Goal: Transaction & Acquisition: Purchase product/service

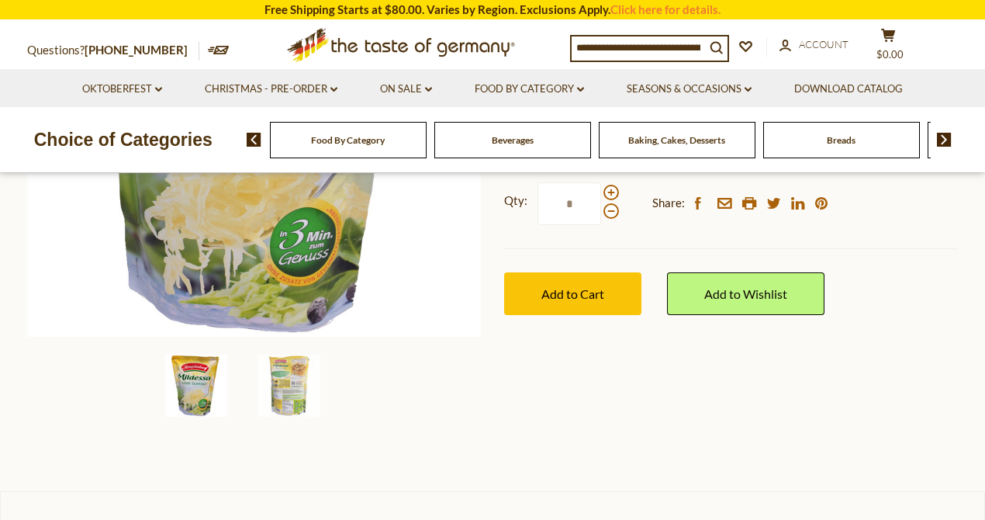
scroll to position [414, 0]
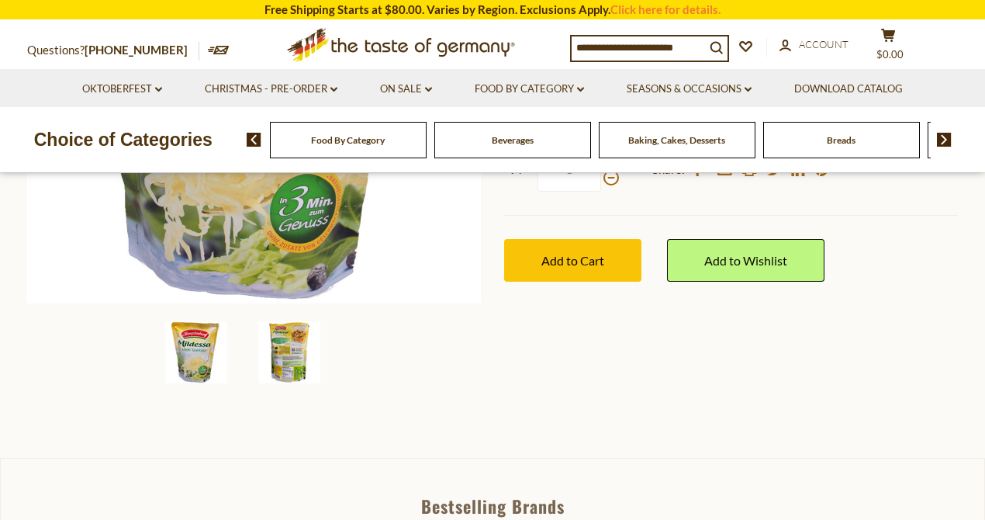
click at [284, 347] on img at bounding box center [289, 352] width 62 height 62
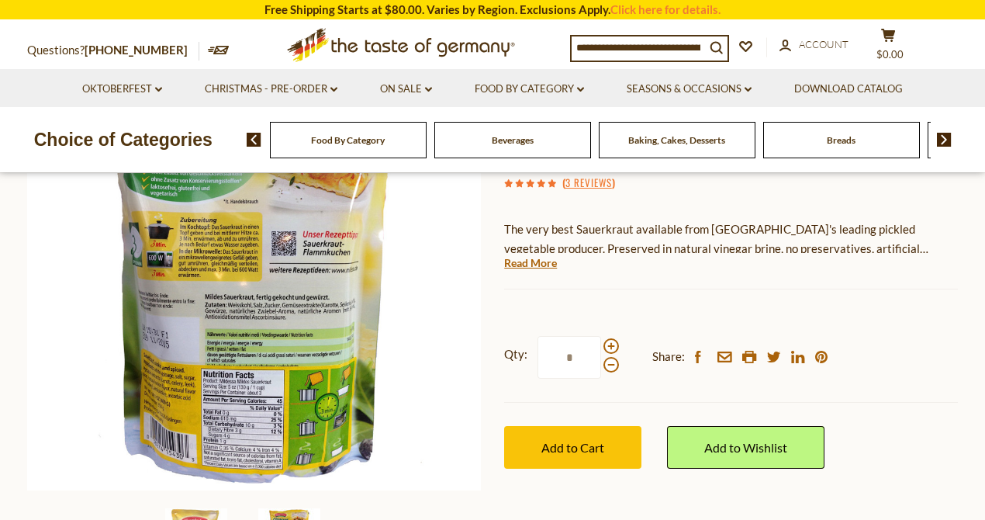
scroll to position [206, 0]
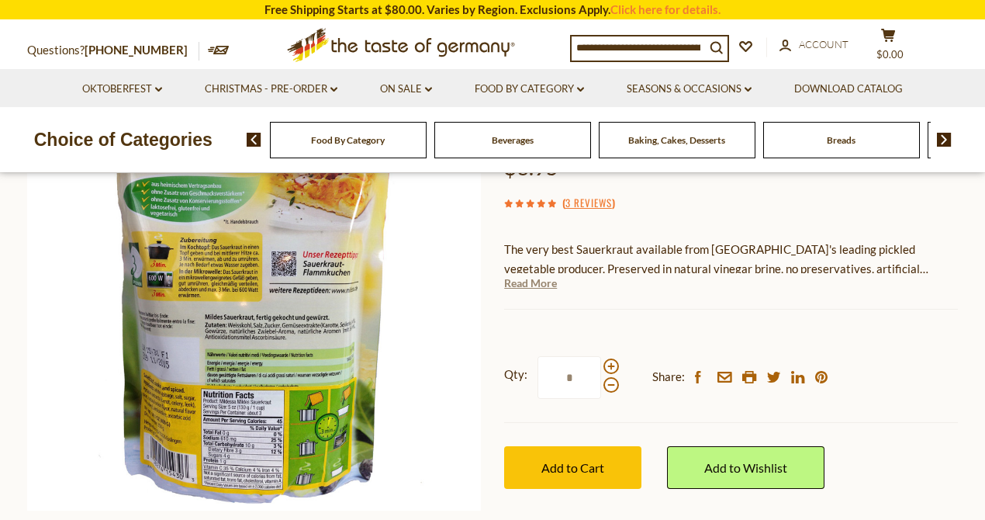
click at [517, 285] on link "Read More" at bounding box center [530, 283] width 53 height 16
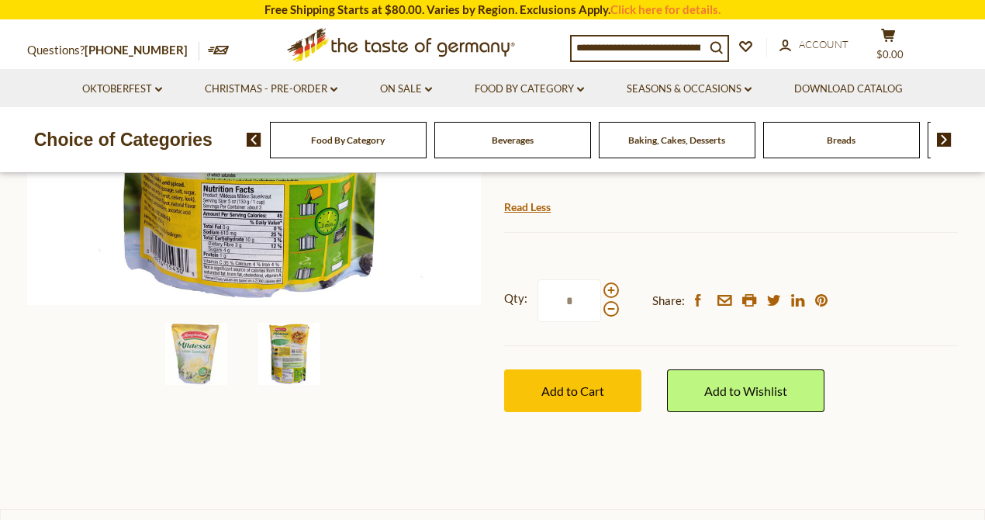
scroll to position [414, 0]
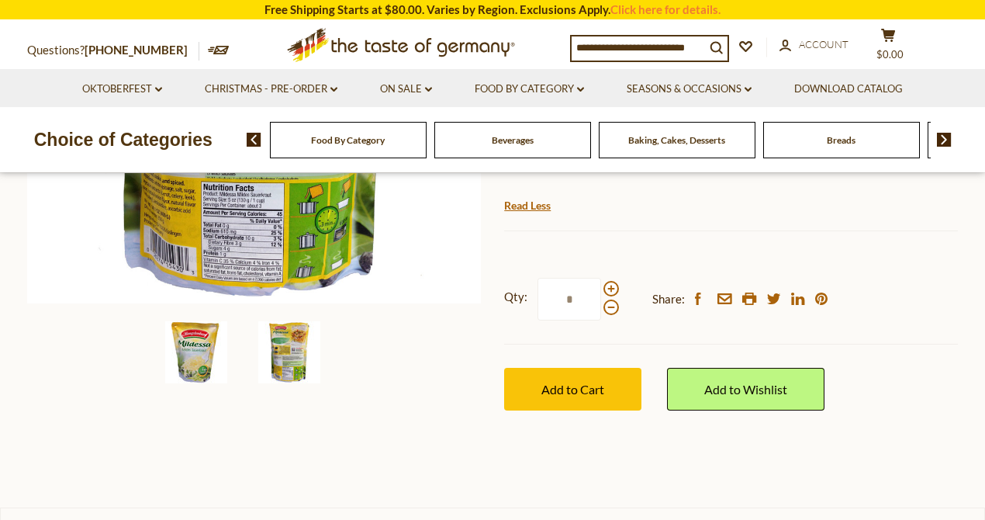
click at [196, 355] on img at bounding box center [196, 352] width 62 height 62
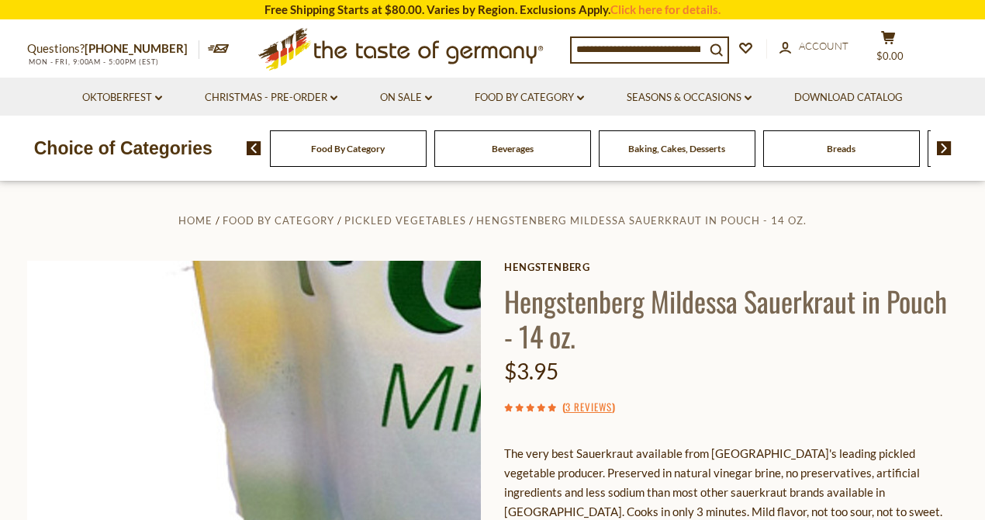
scroll to position [0, 0]
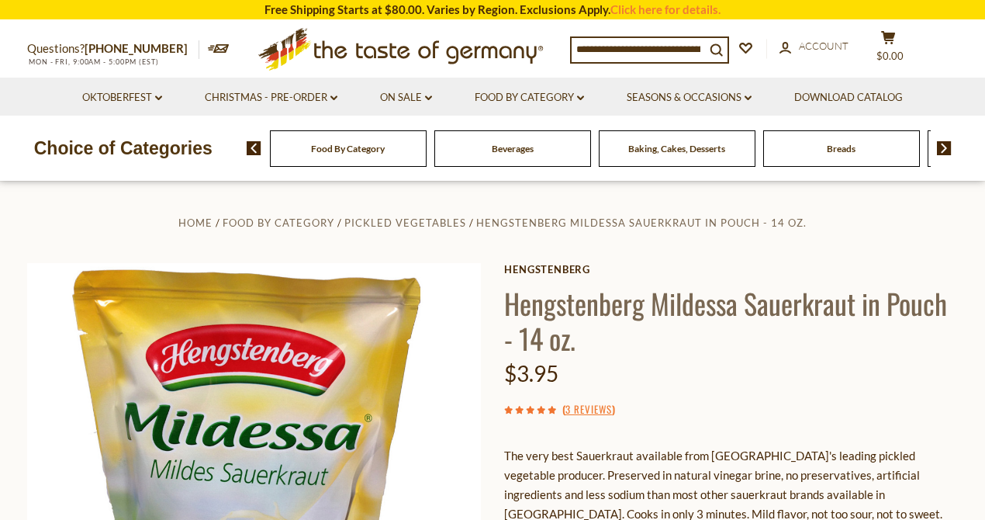
click at [628, 50] on input at bounding box center [638, 49] width 133 height 22
paste input "**********"
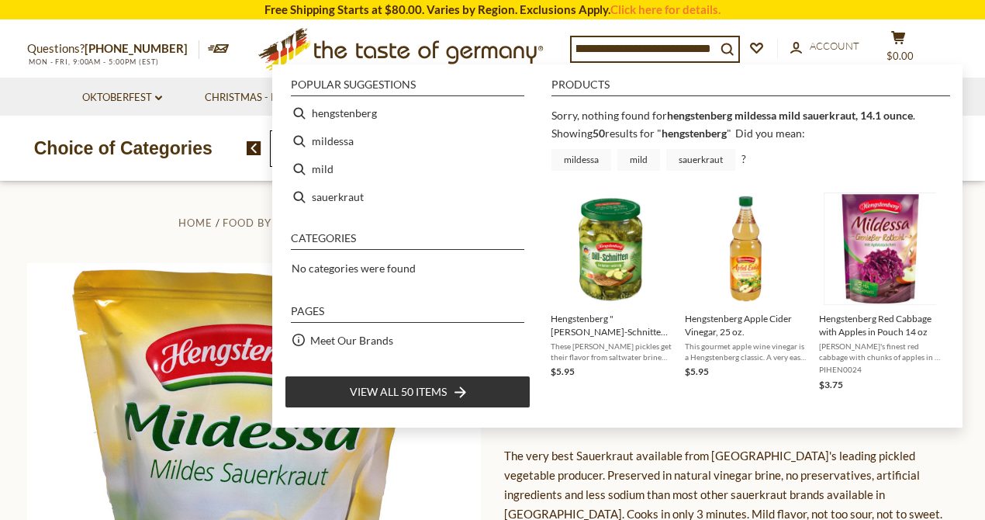
type input "**********"
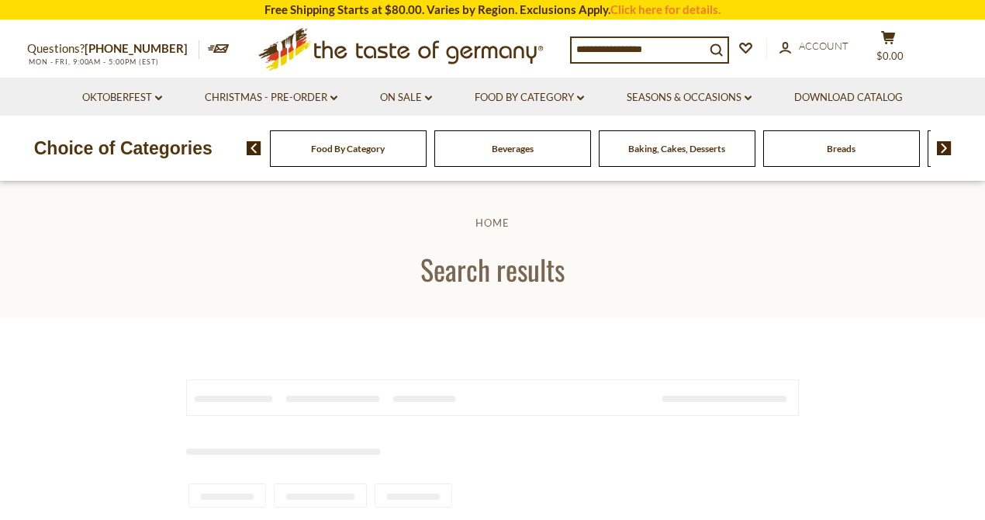
type input "**********"
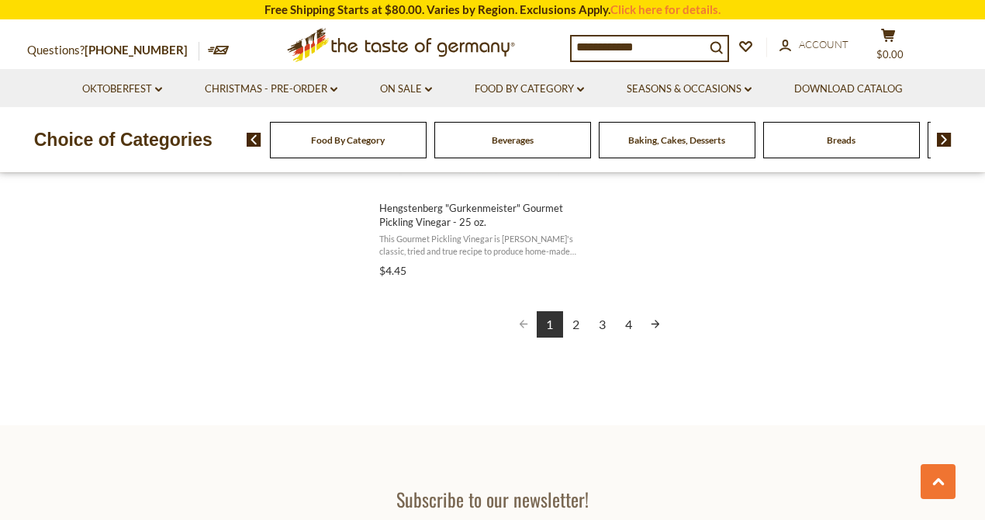
scroll to position [2845, 0]
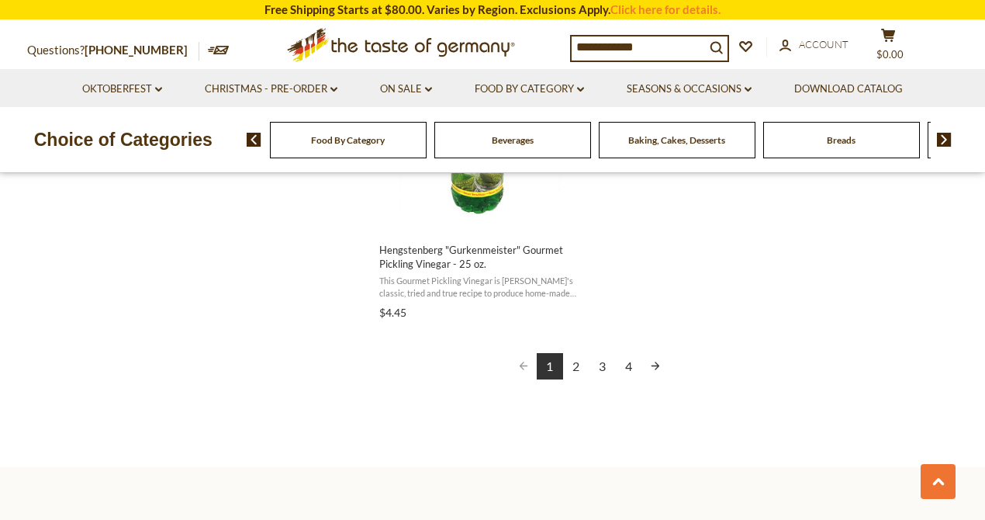
click at [576, 370] on link "2" at bounding box center [576, 366] width 26 height 26
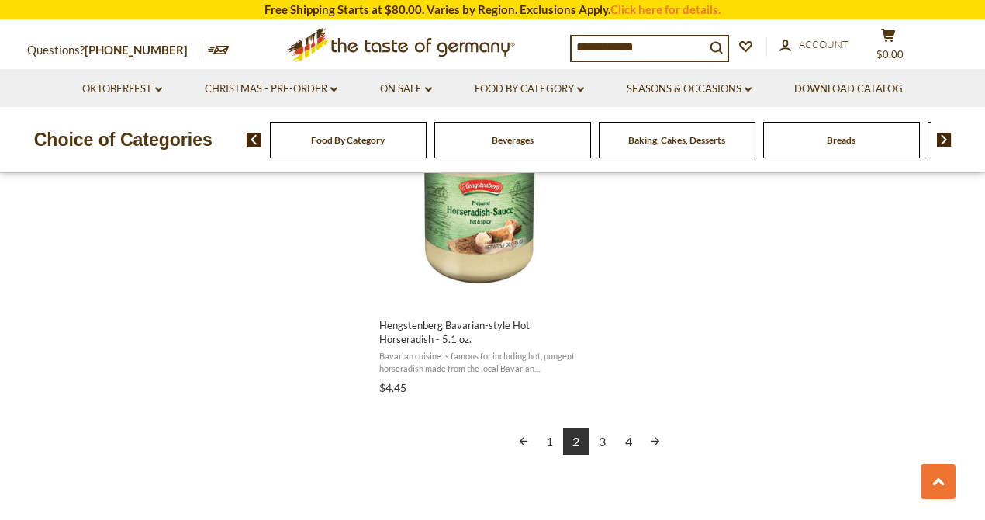
scroll to position [2793, 0]
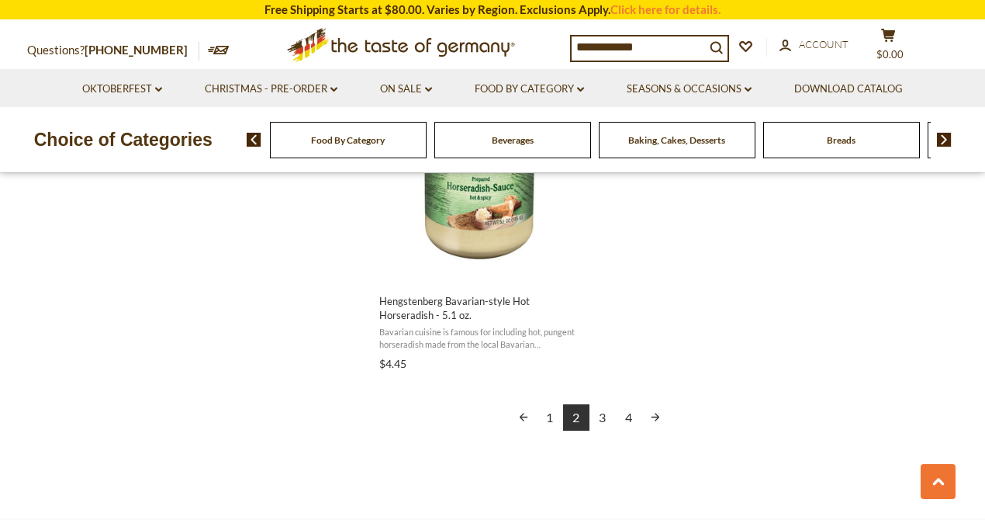
click at [607, 417] on link "3" at bounding box center [603, 417] width 26 height 26
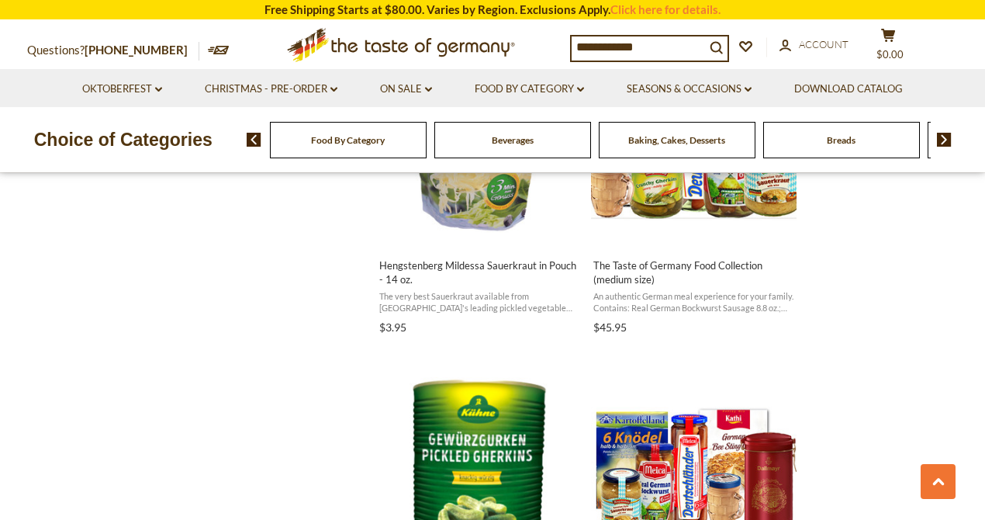
scroll to position [931, 0]
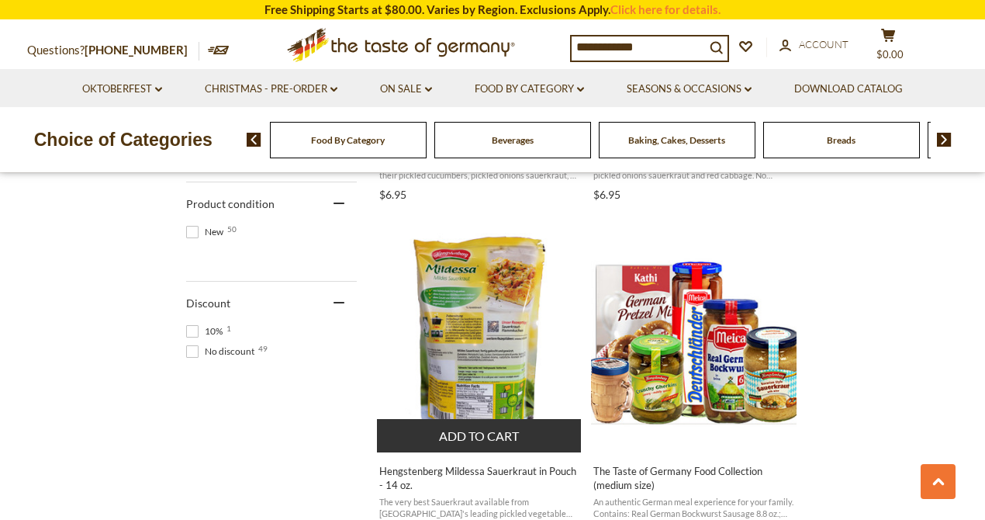
click at [473, 428] on button "Add to cart" at bounding box center [479, 435] width 204 height 33
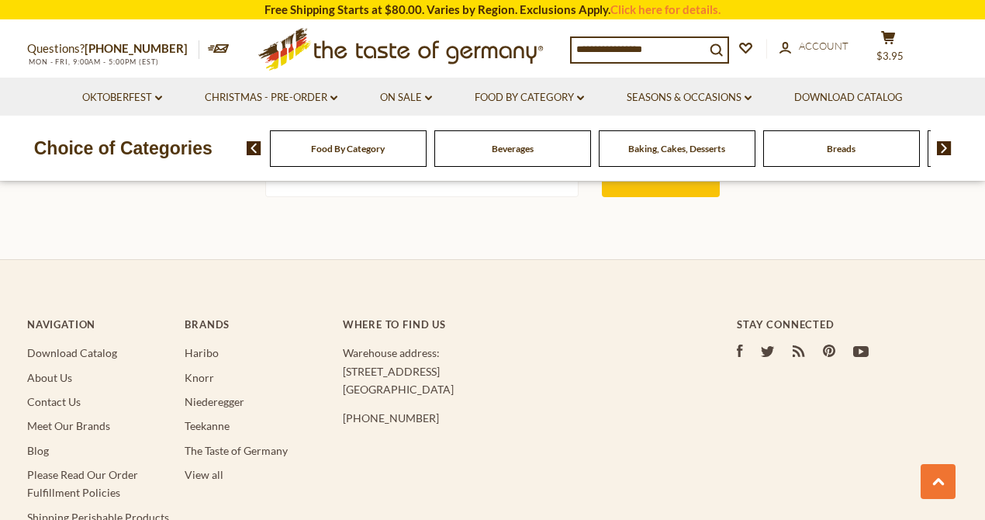
type input "**********"
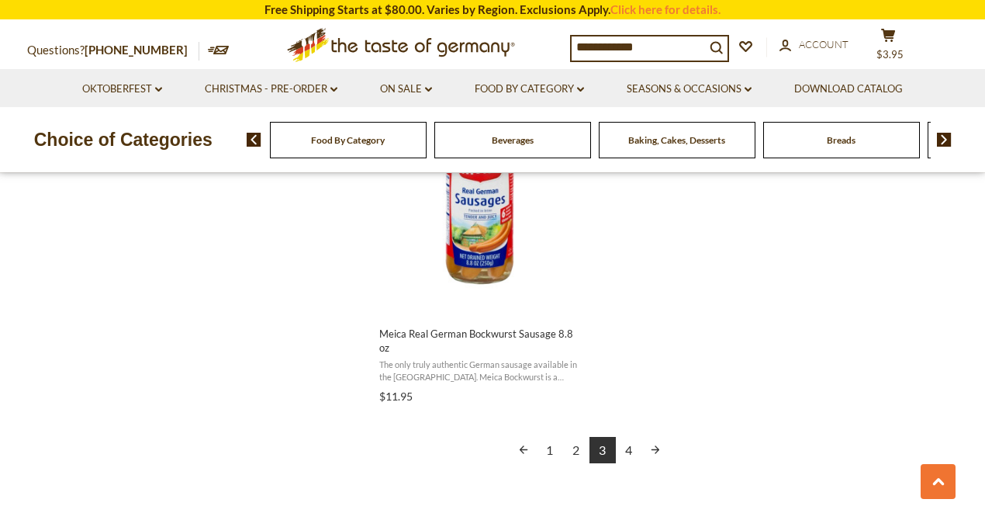
scroll to position [2793, 0]
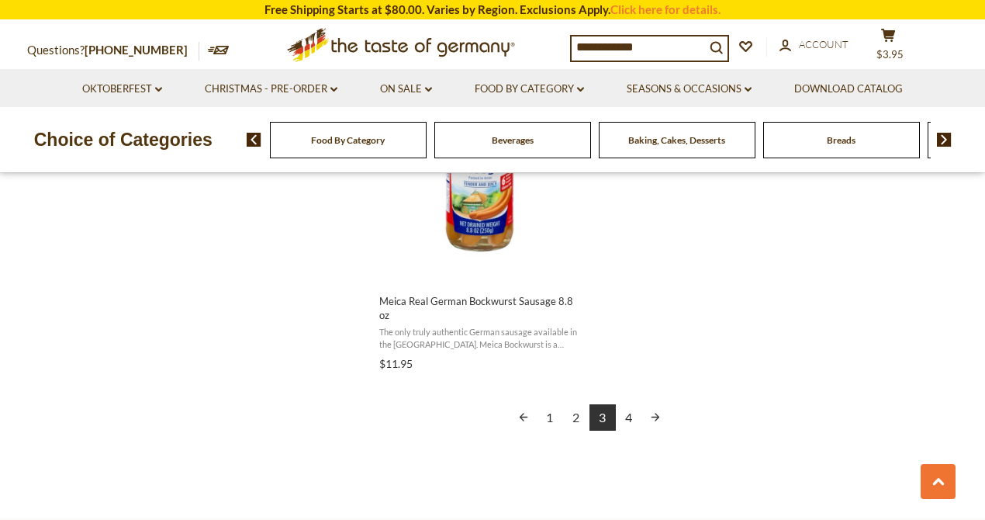
click at [632, 419] on link "4" at bounding box center [629, 417] width 26 height 26
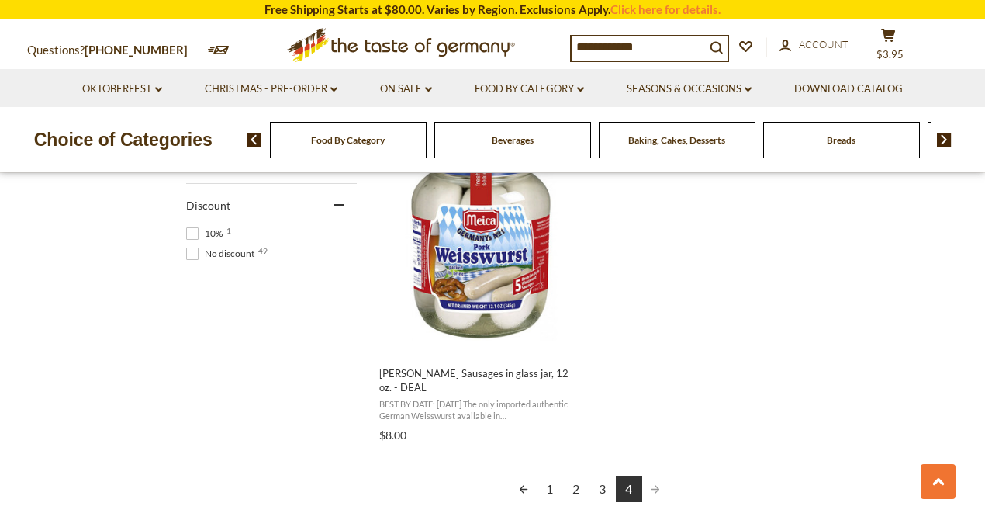
scroll to position [1086, 0]
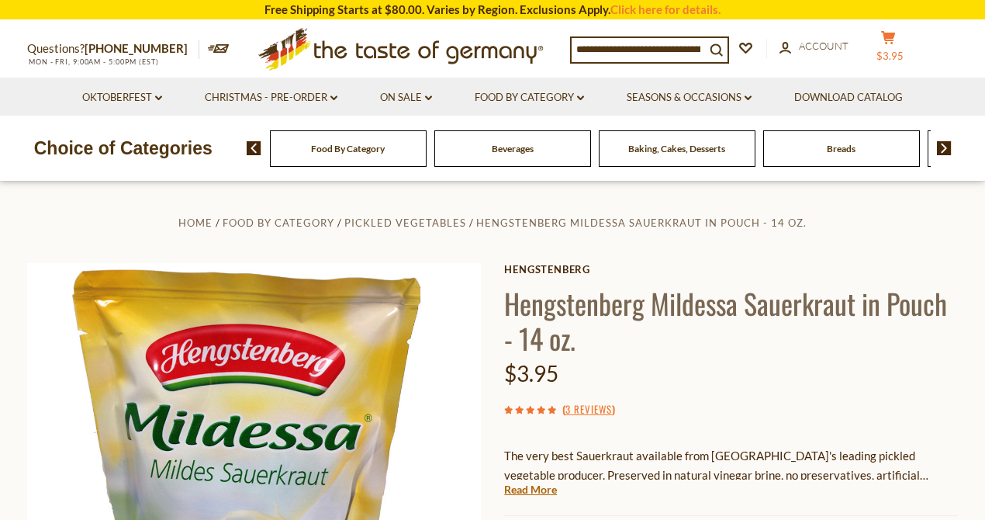
click at [890, 46] on button "cart $3.95" at bounding box center [888, 49] width 47 height 39
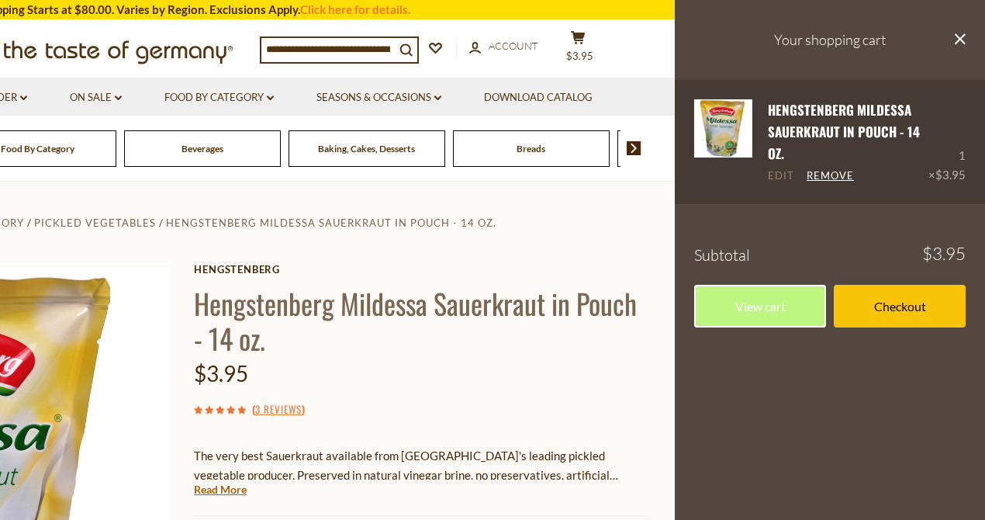
click at [781, 175] on link "Edit" at bounding box center [781, 176] width 26 height 14
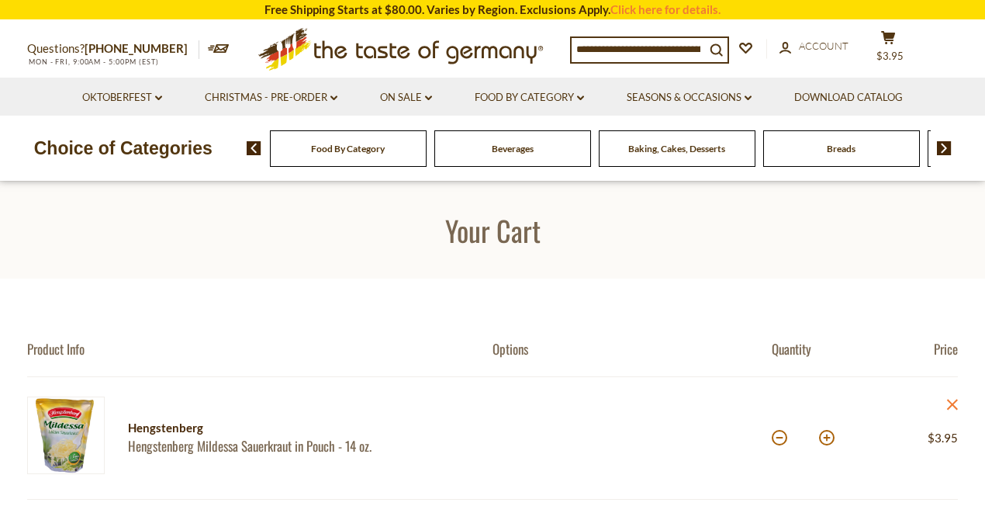
click at [827, 438] on button at bounding box center [827, 438] width 16 height 16
type input "*"
click at [826, 438] on button at bounding box center [827, 438] width 16 height 16
type input "*"
click at [342, 149] on span "Food By Category" at bounding box center [348, 149] width 74 height 12
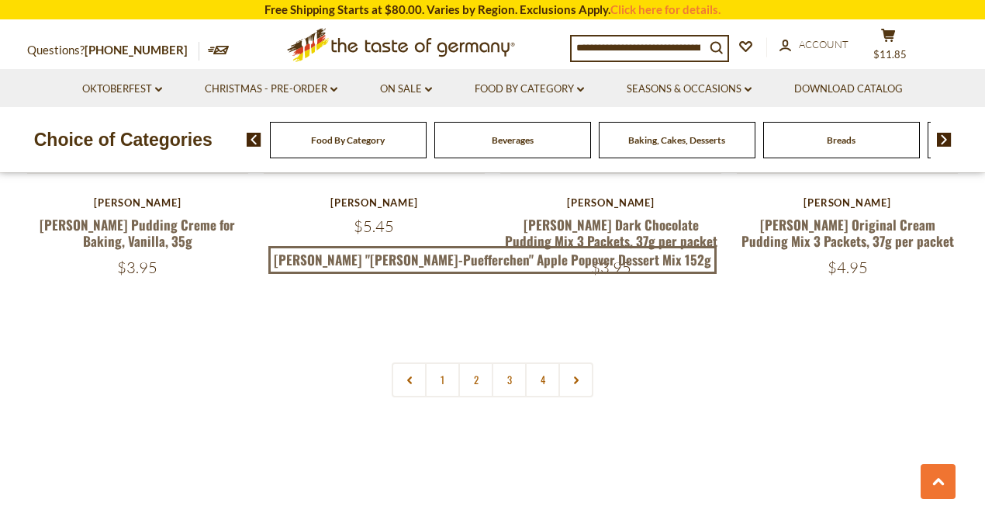
scroll to position [3465, 0]
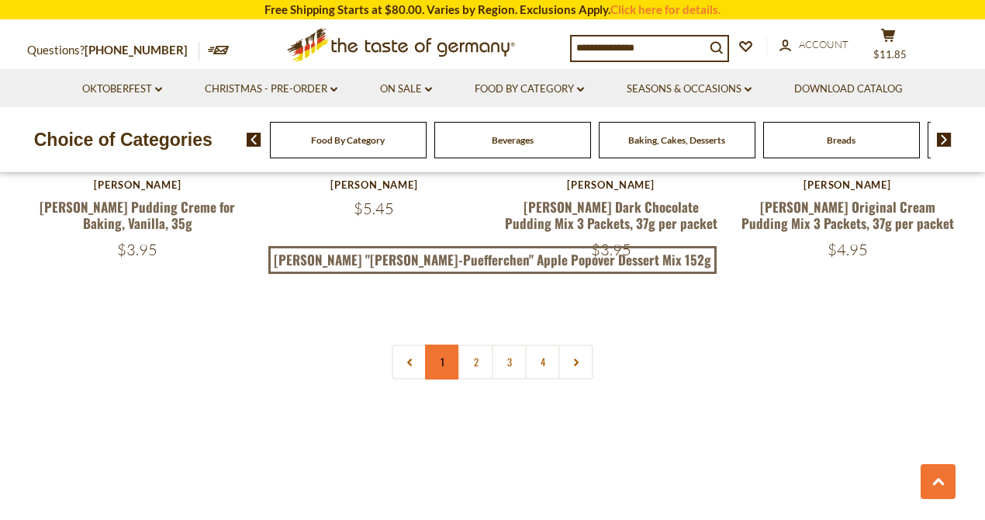
click at [437, 345] on link "1" at bounding box center [442, 362] width 35 height 35
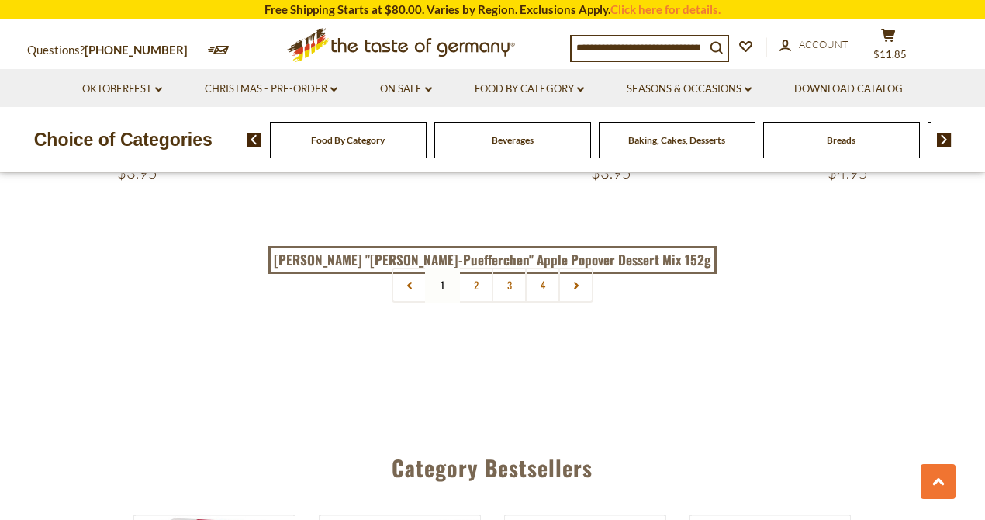
scroll to position [3541, 0]
click at [478, 269] on link "2" at bounding box center [476, 286] width 35 height 35
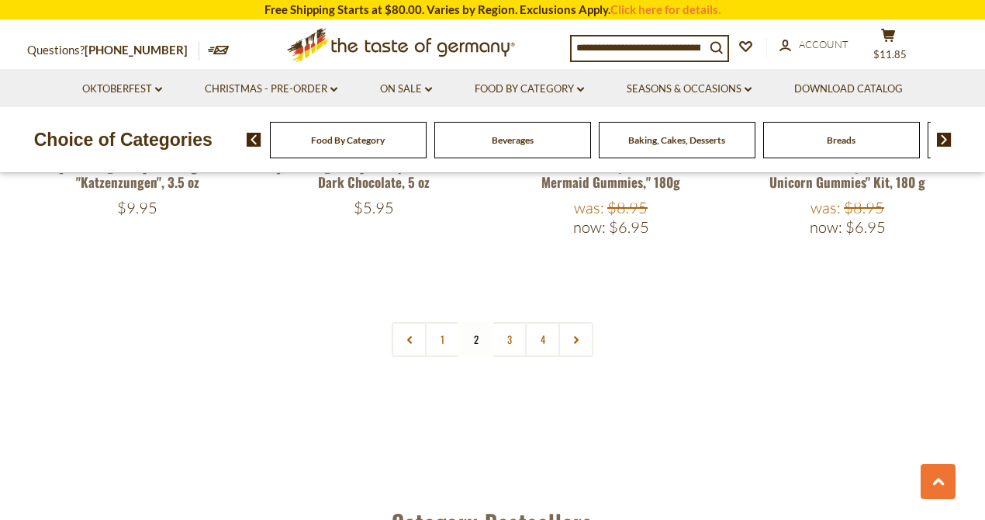
scroll to position [3593, 0]
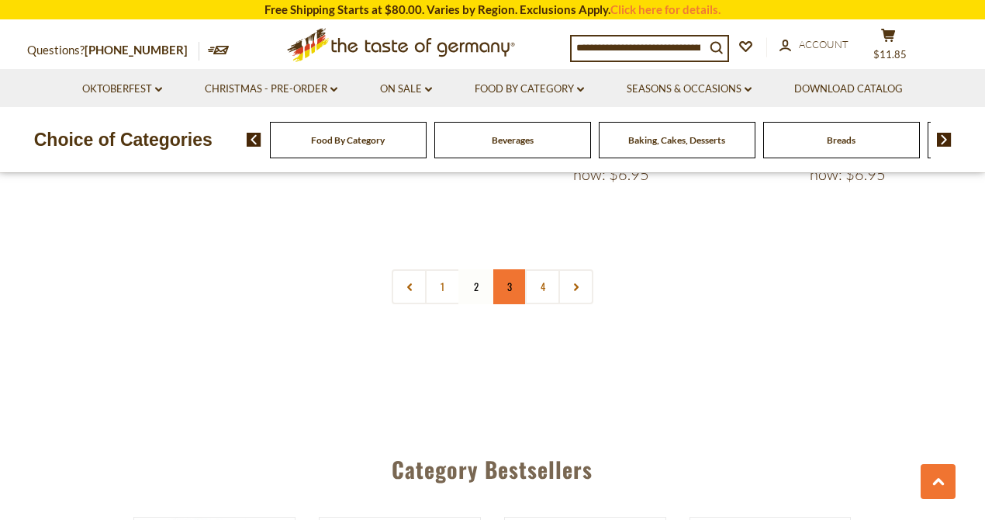
click at [514, 269] on link "3" at bounding box center [509, 286] width 35 height 35
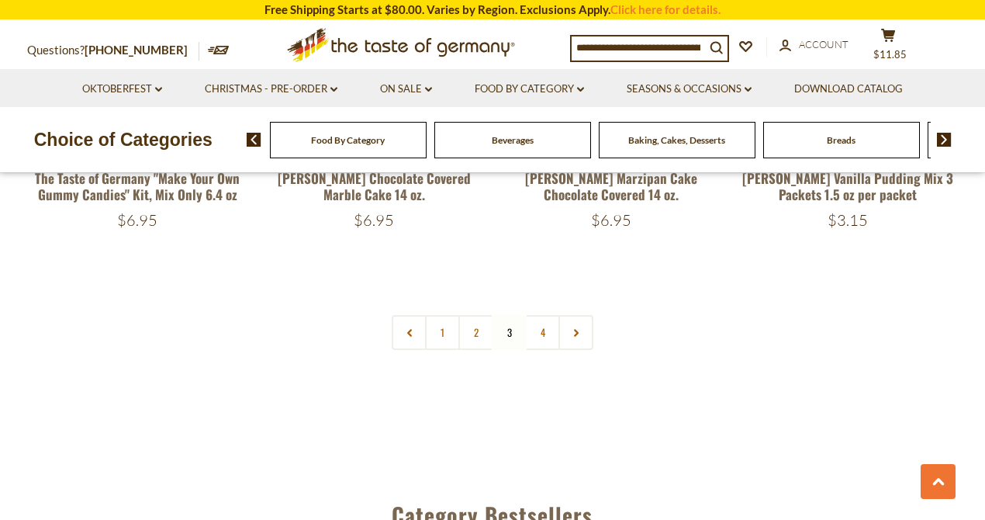
scroll to position [3489, 0]
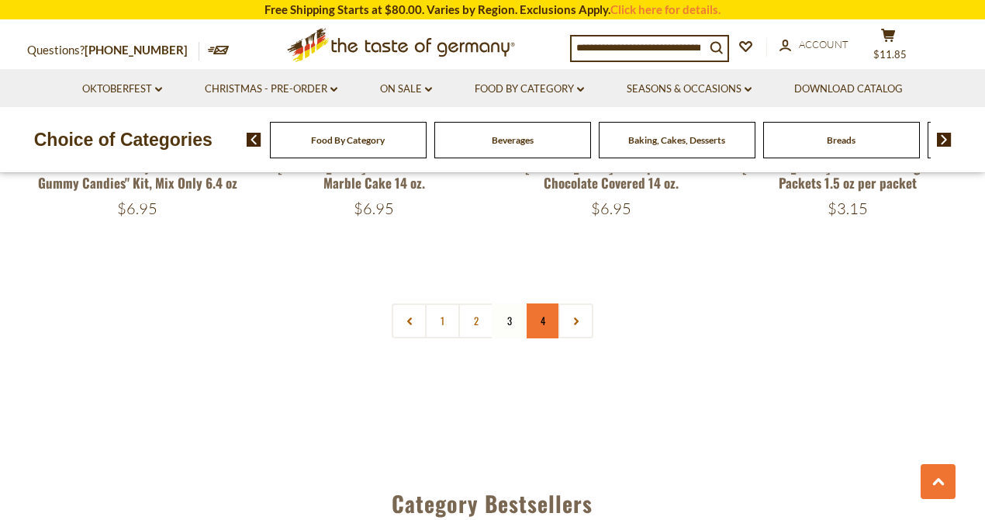
click at [552, 303] on link "4" at bounding box center [542, 320] width 35 height 35
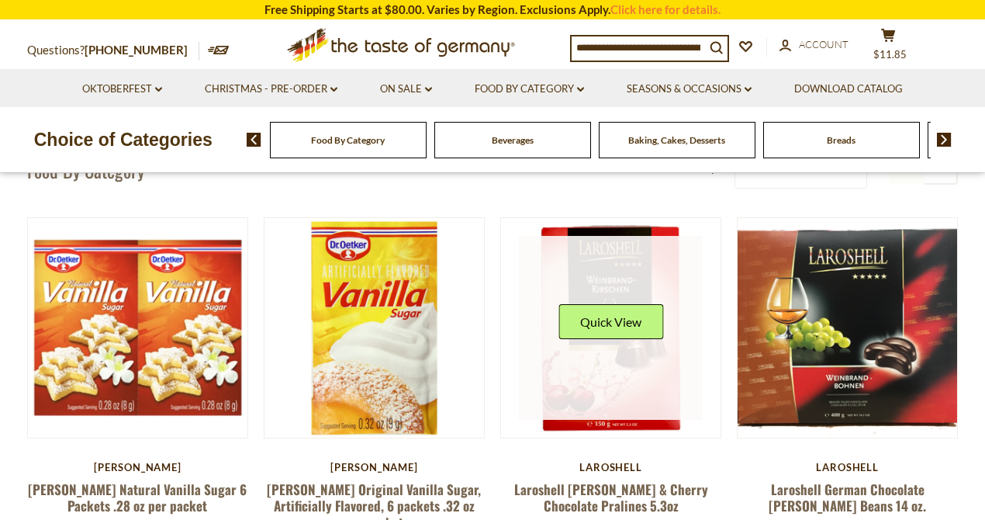
scroll to position [0, 0]
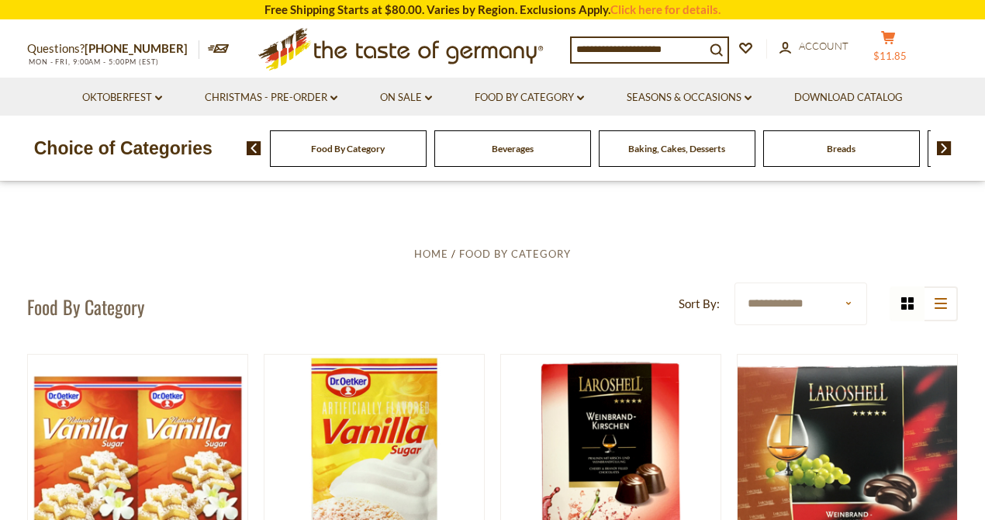
click at [895, 37] on icon at bounding box center [888, 37] width 14 height 13
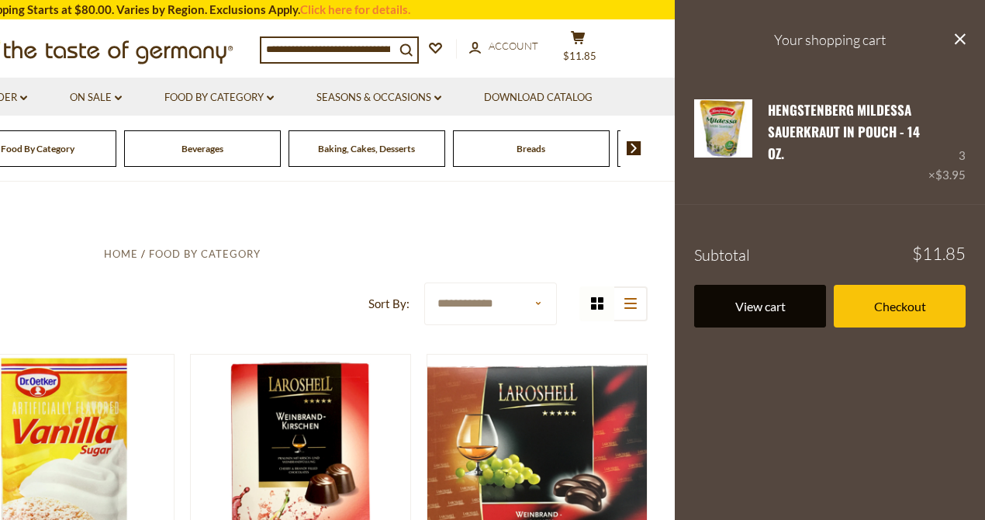
click at [793, 295] on link "View cart" at bounding box center [760, 306] width 132 height 43
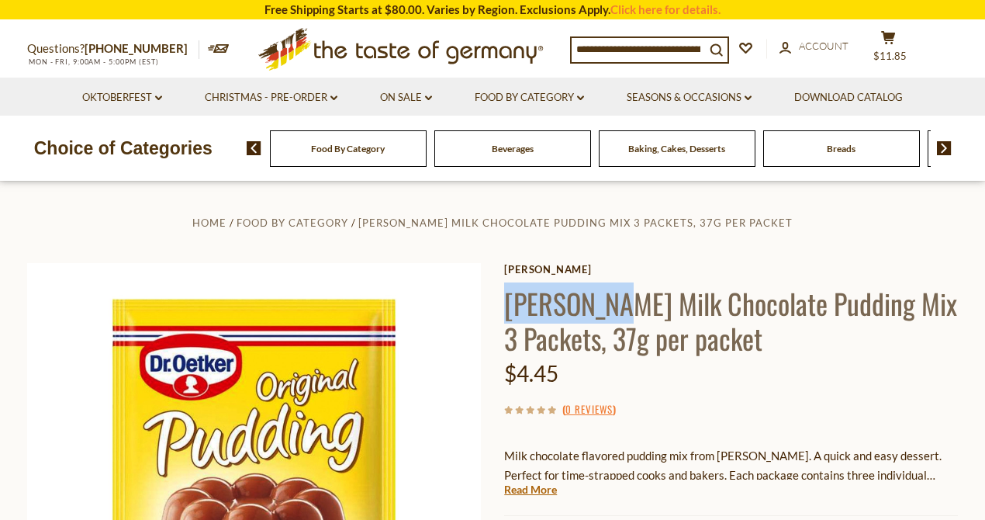
drag, startPoint x: 505, startPoint y: 300, endPoint x: 602, endPoint y: 316, distance: 98.4
click at [602, 316] on h1 "Dr. Oetker Milk Chocolate Pudding Mix 3 Packets, 37g per packet" at bounding box center [731, 321] width 454 height 70
copy h1 "Dr. Oetker"
click at [599, 44] on input at bounding box center [638, 49] width 133 height 22
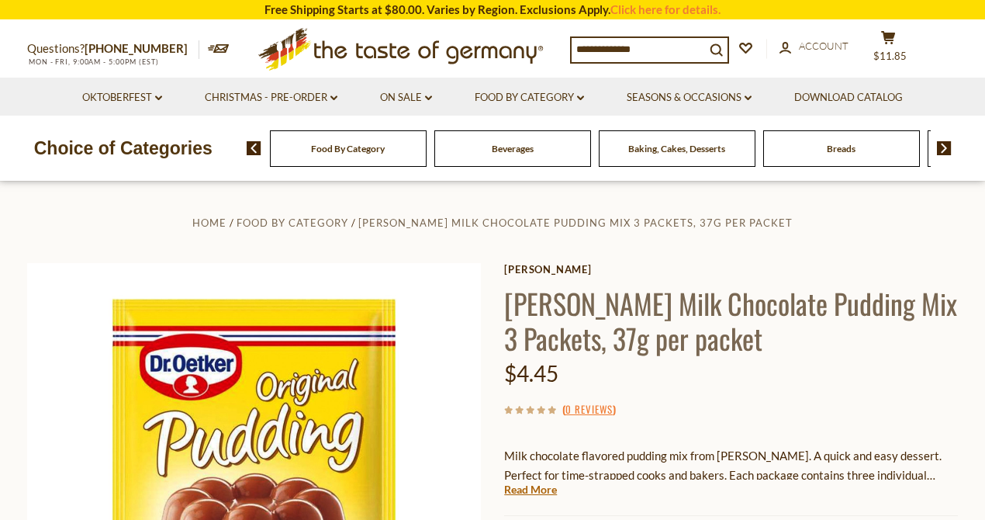
paste input "**********"
type input "**********"
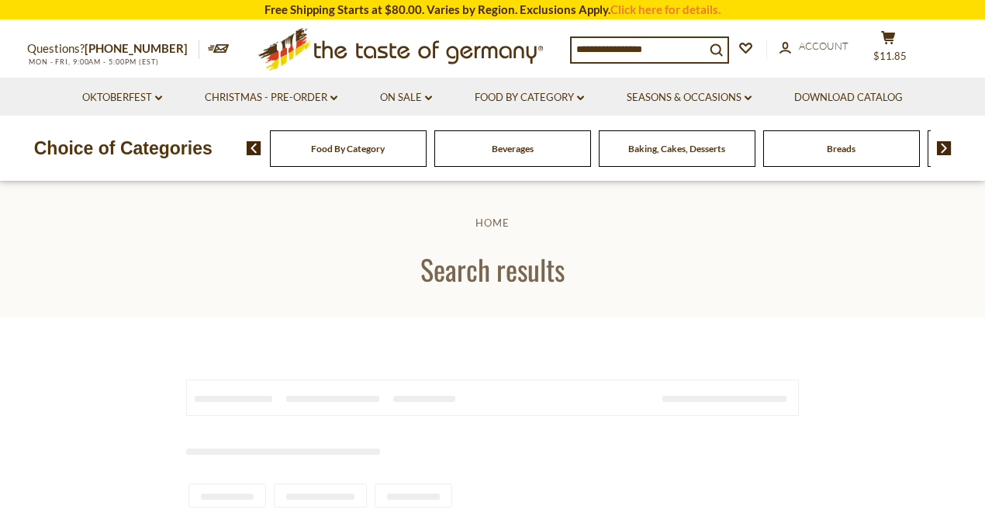
type input "**********"
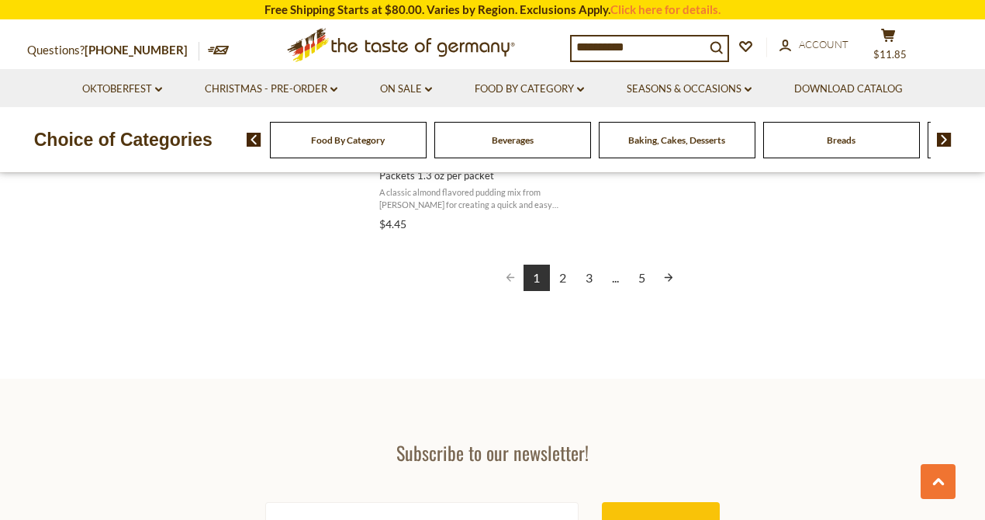
scroll to position [2949, 0]
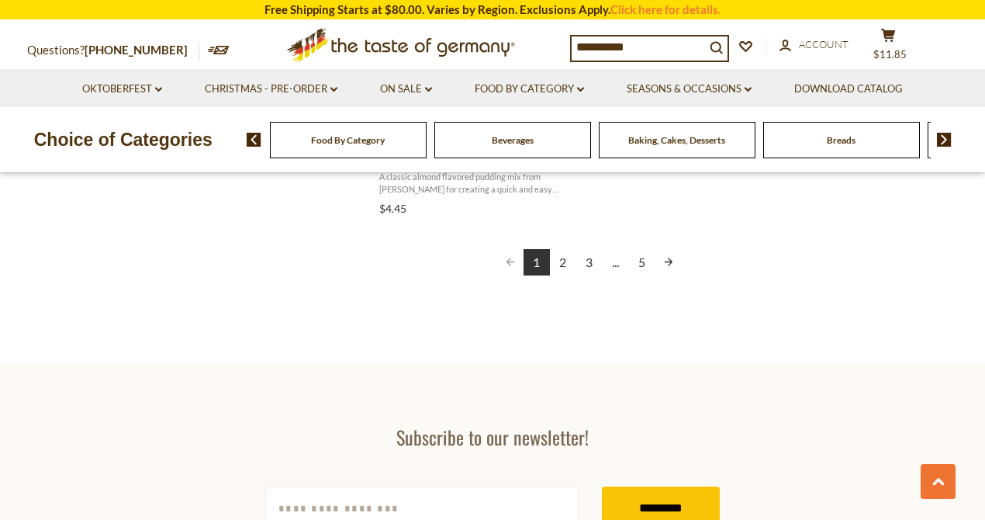
click at [562, 260] on link "2" at bounding box center [563, 262] width 26 height 26
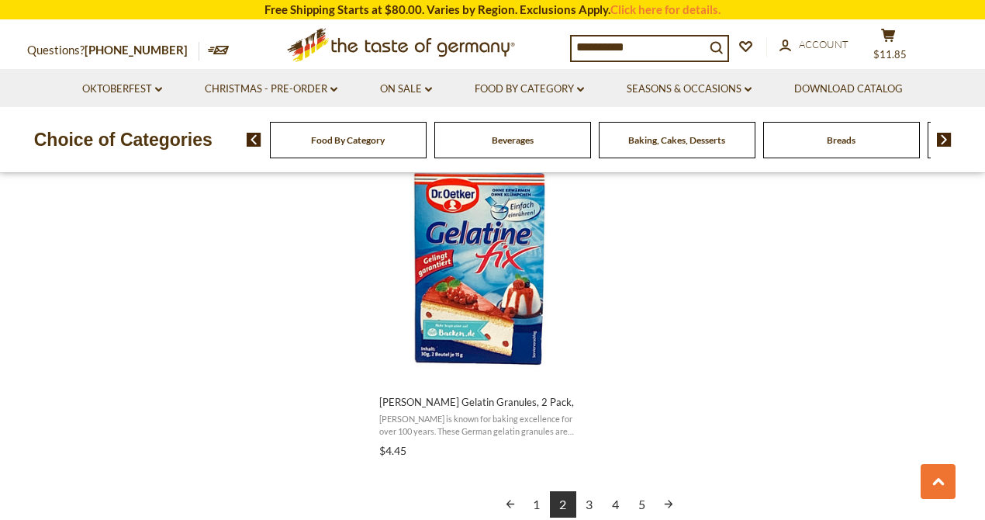
scroll to position [2793, 0]
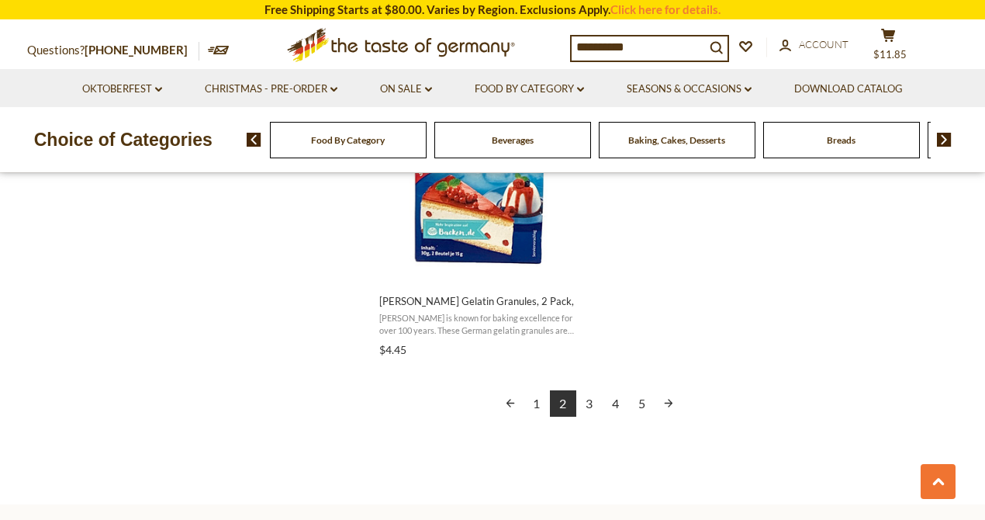
click at [590, 405] on link "3" at bounding box center [590, 403] width 26 height 26
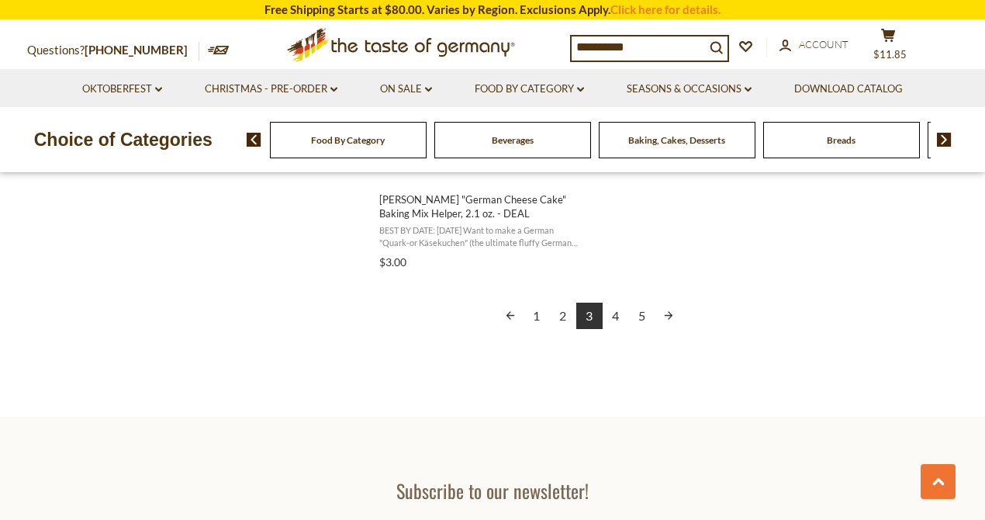
scroll to position [2897, 0]
click at [624, 313] on link "4" at bounding box center [616, 314] width 26 height 26
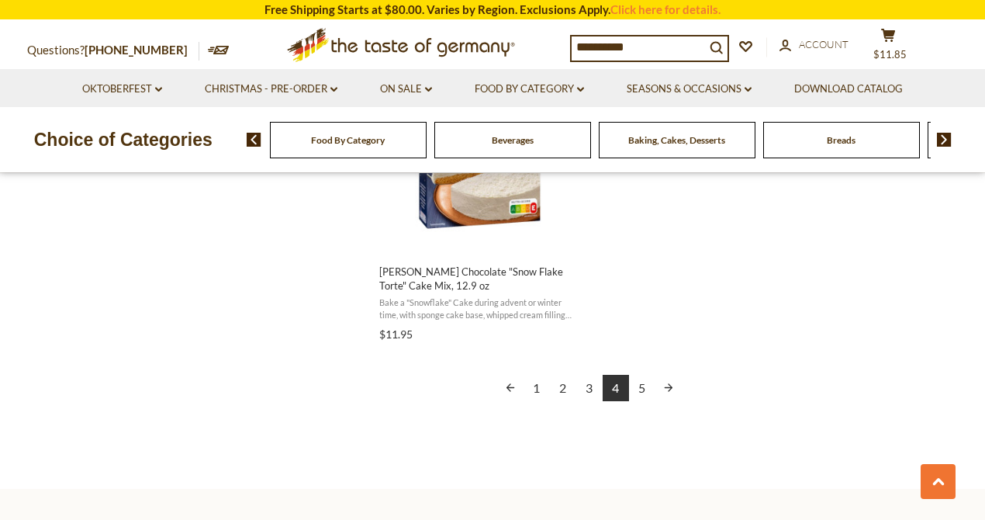
scroll to position [2845, 0]
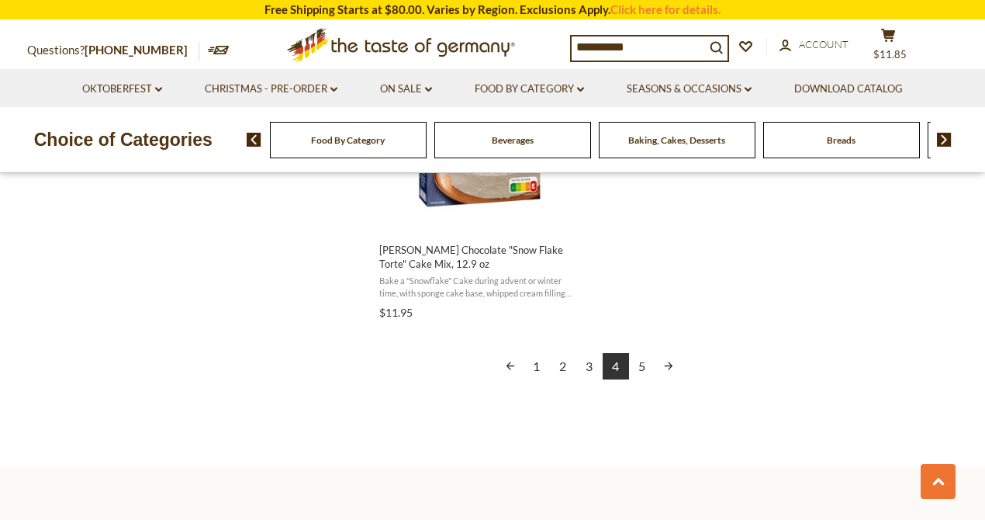
click at [642, 362] on link "5" at bounding box center [642, 366] width 26 height 26
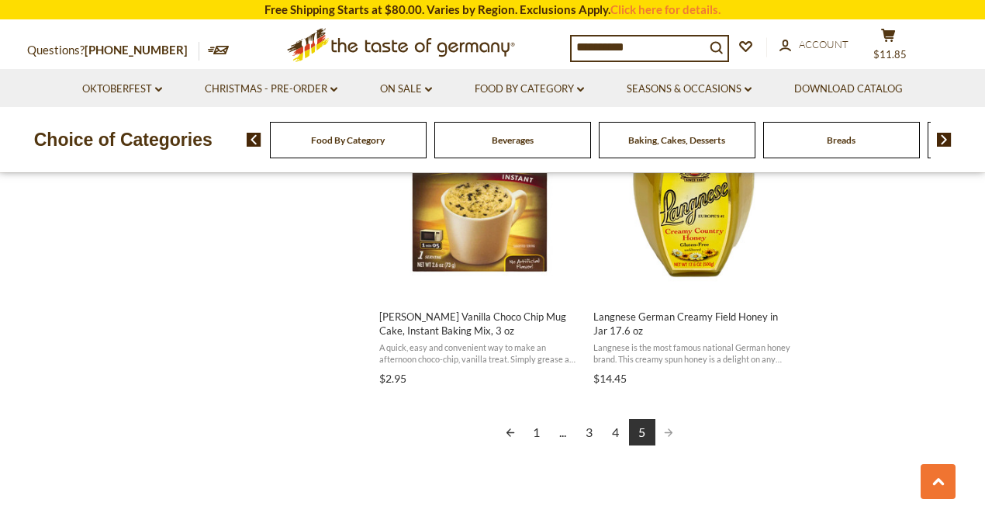
scroll to position [2121, 0]
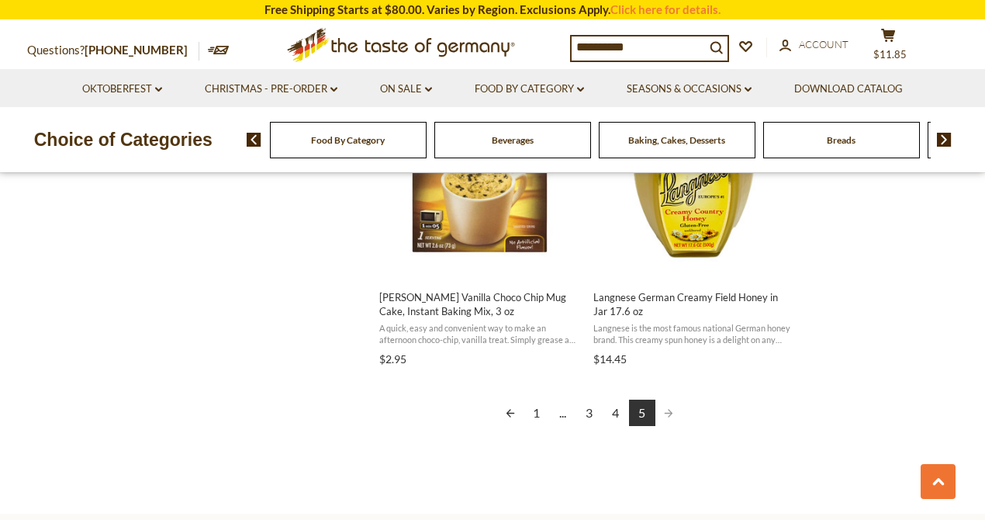
click at [671, 411] on span "Pagination" at bounding box center [669, 413] width 26 height 26
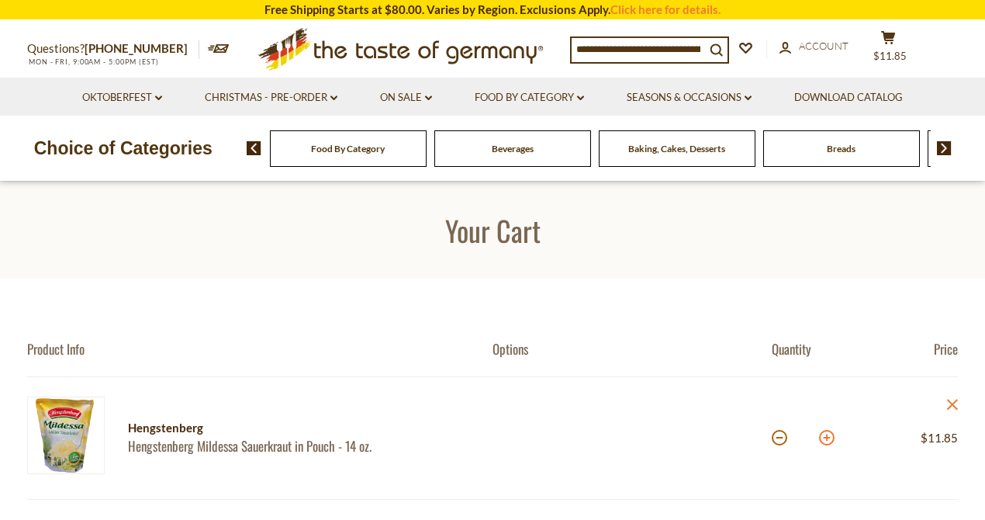
click at [826, 435] on button at bounding box center [827, 438] width 16 height 16
type input "*"
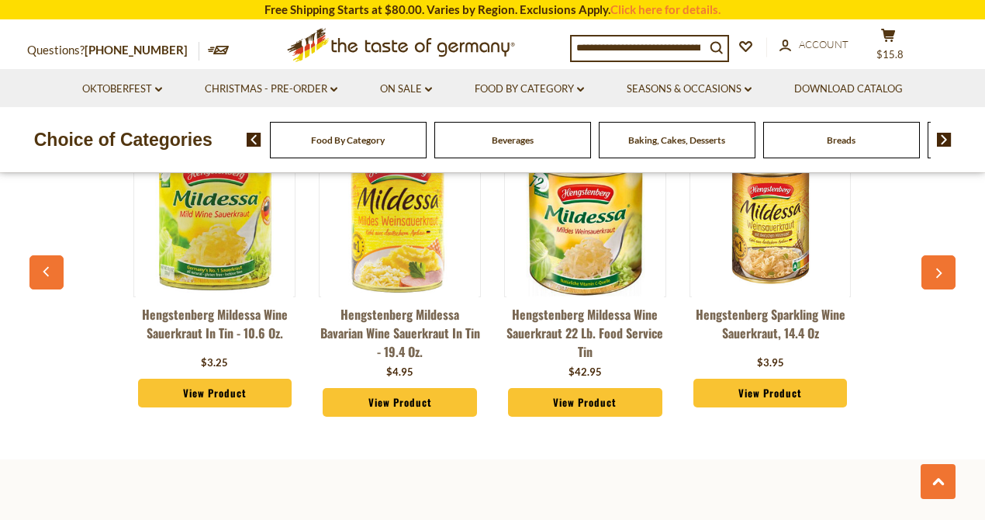
scroll to position [1023, 0]
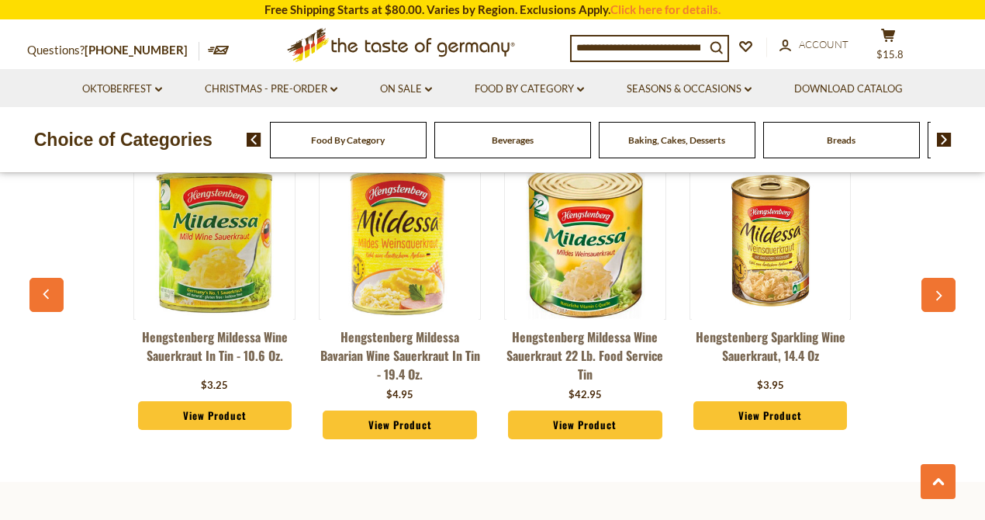
click at [940, 291] on icon "button" at bounding box center [938, 296] width 10 height 11
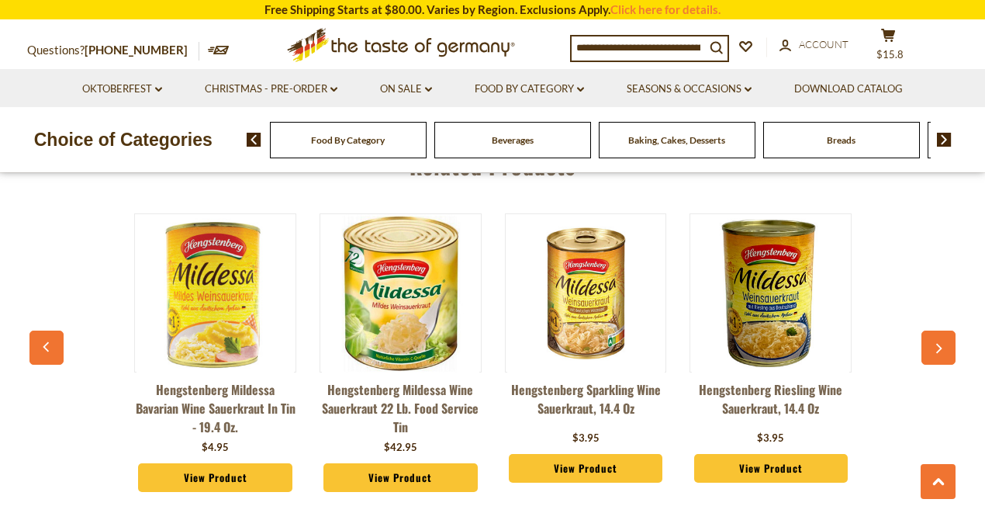
scroll to position [971, 0]
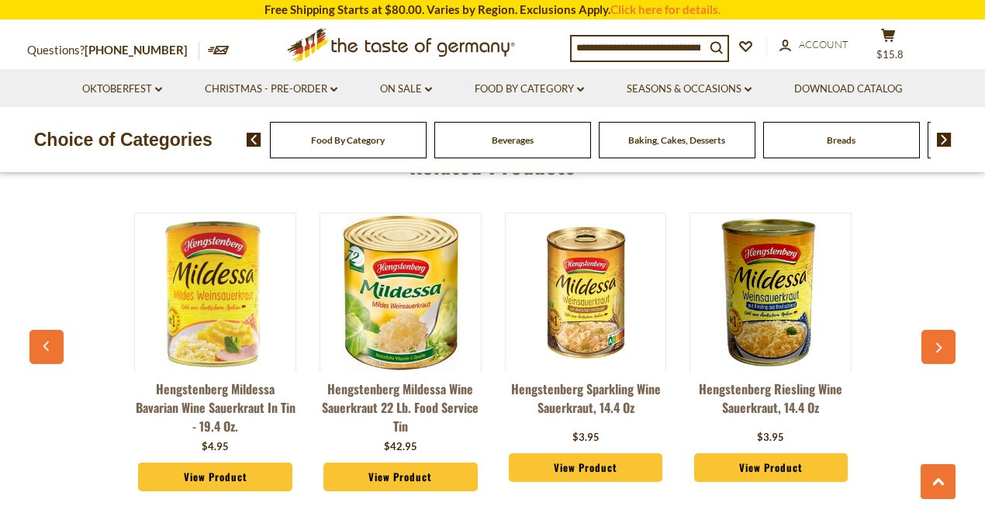
click at [937, 343] on icon "button" at bounding box center [938, 348] width 10 height 11
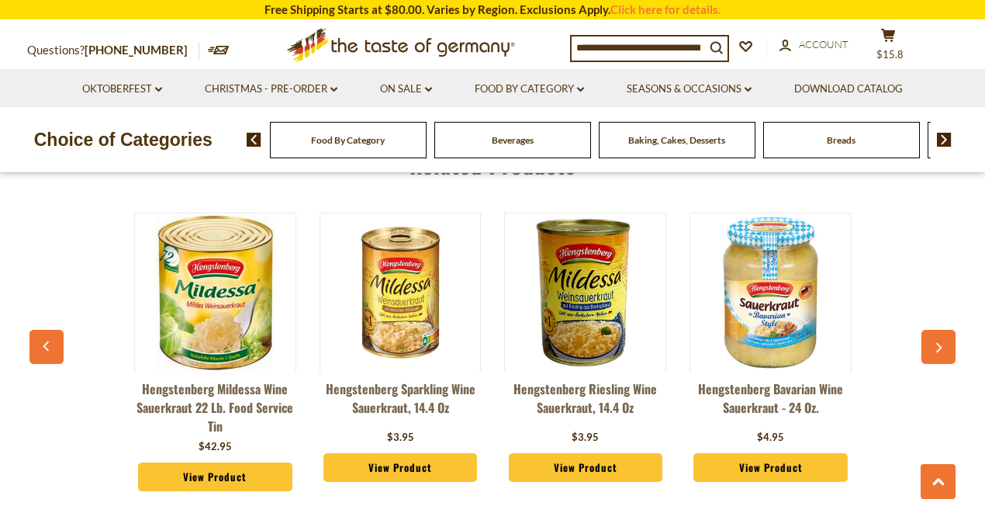
click at [937, 343] on icon "button" at bounding box center [938, 348] width 10 height 11
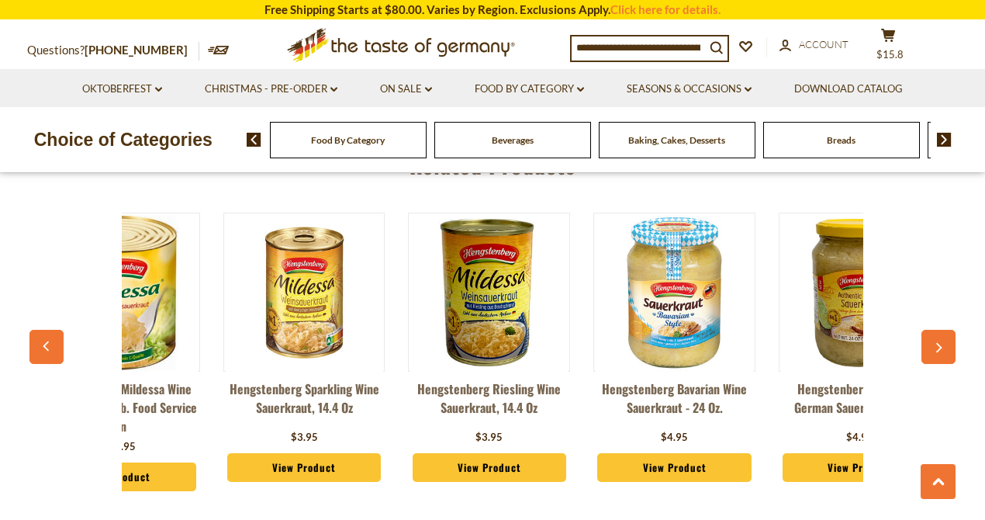
scroll to position [0, 556]
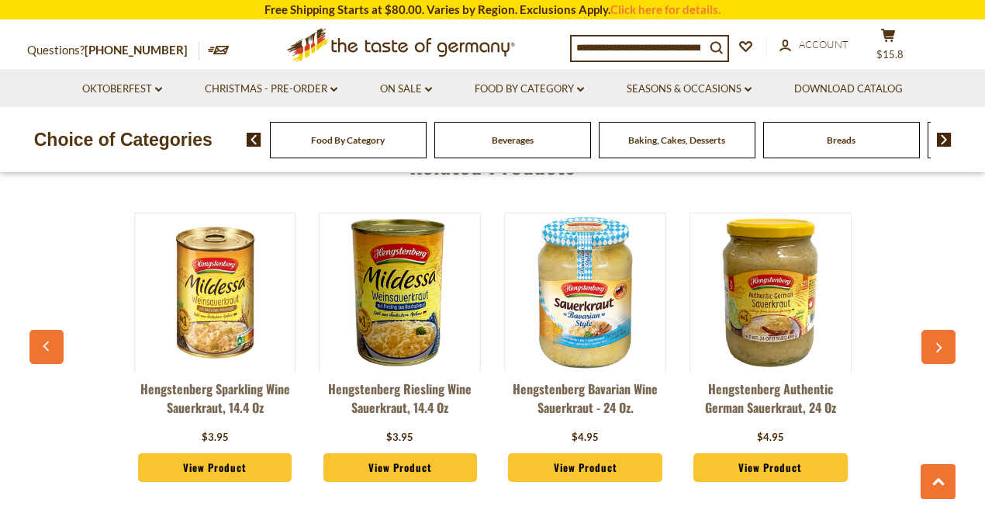
click at [940, 343] on icon "button" at bounding box center [938, 348] width 10 height 11
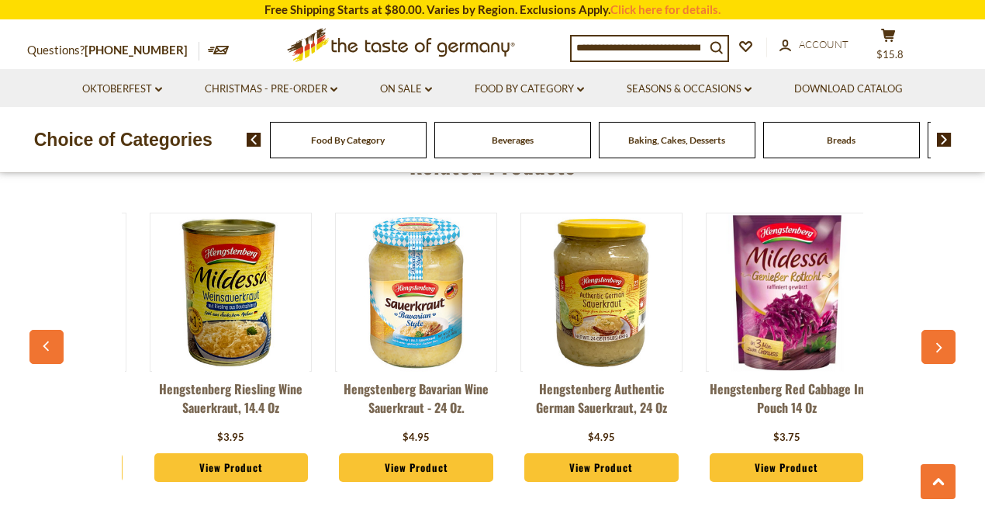
scroll to position [0, 741]
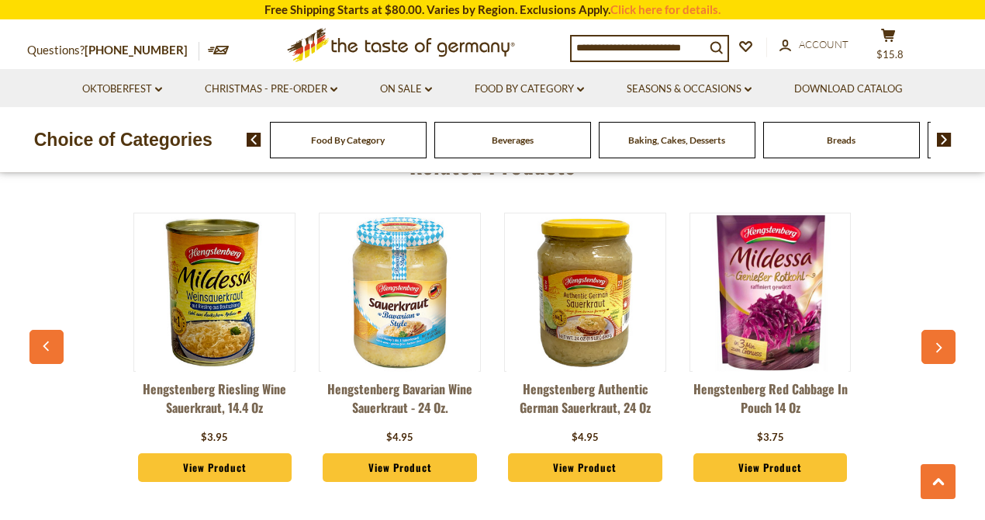
click at [940, 343] on icon "button" at bounding box center [938, 348] width 10 height 11
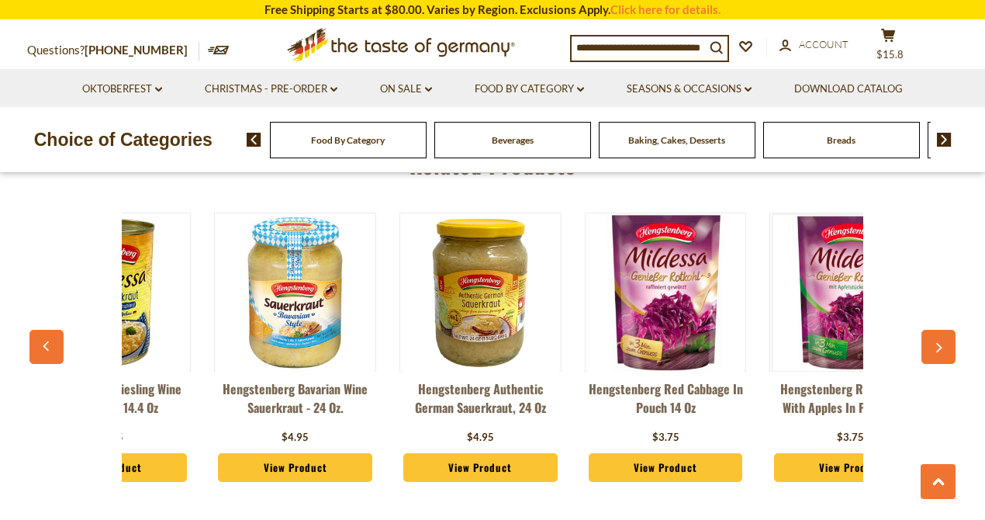
scroll to position [0, 926]
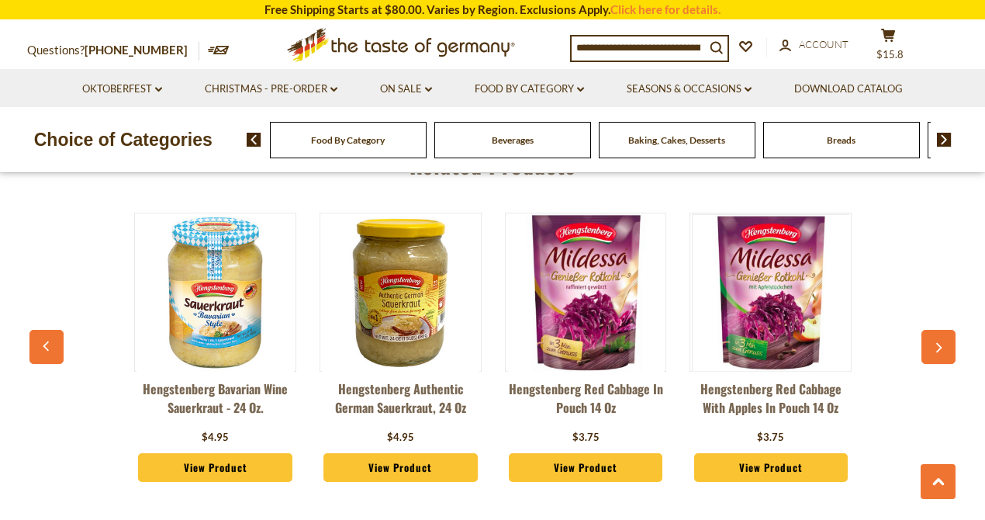
click at [940, 343] on icon "button" at bounding box center [938, 348] width 10 height 11
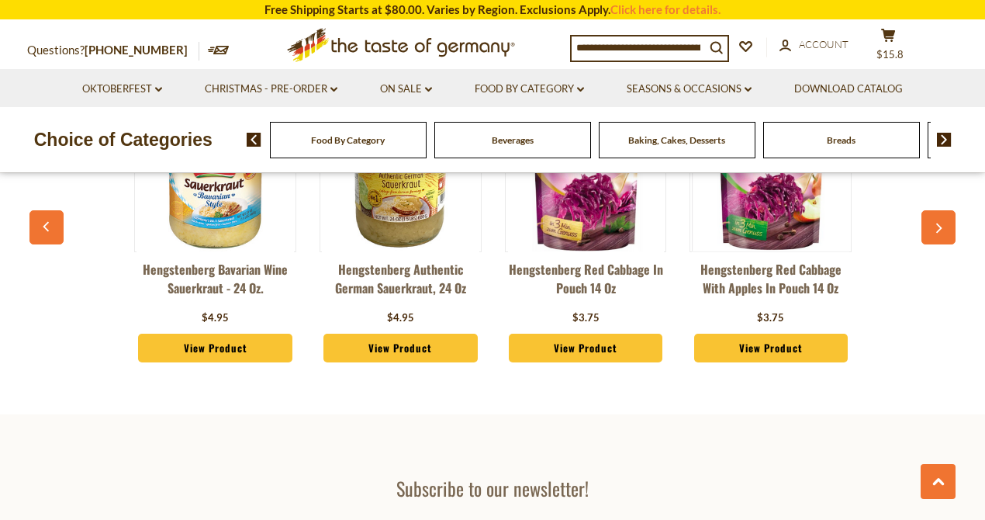
scroll to position [1023, 0]
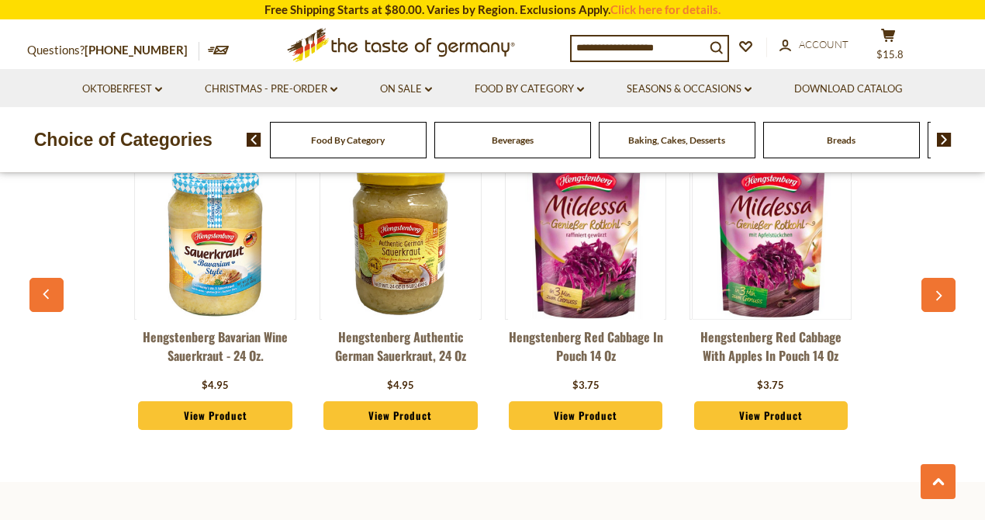
click at [761, 422] on link "View Product" at bounding box center [771, 415] width 154 height 29
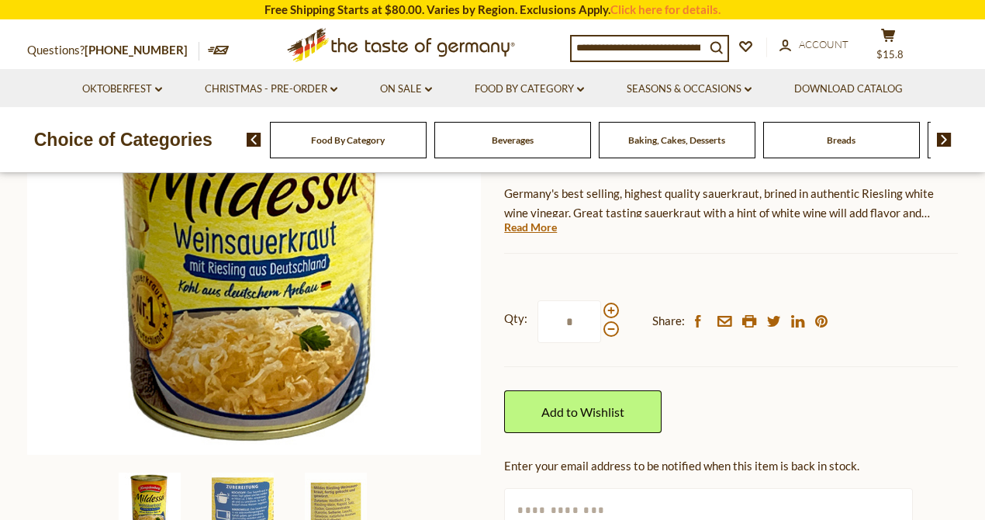
scroll to position [362, 0]
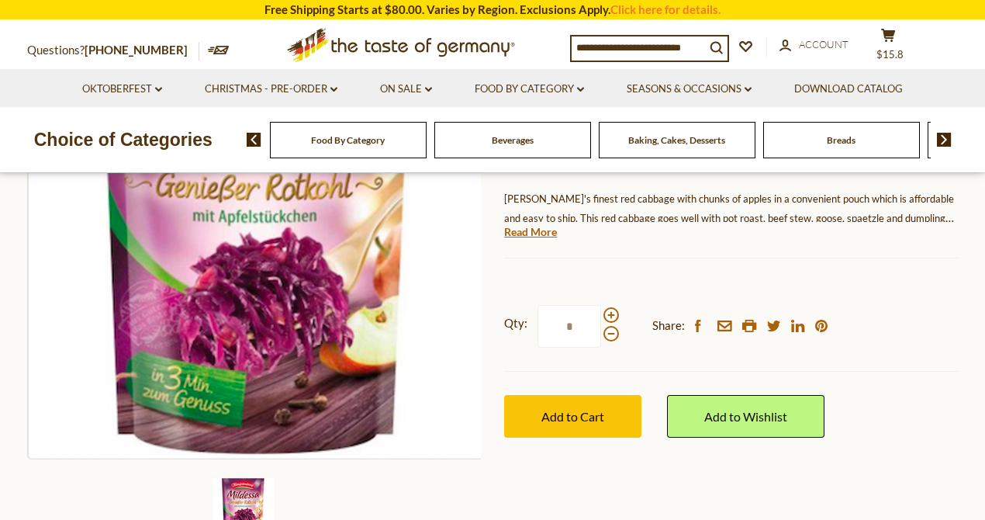
scroll to position [258, 0]
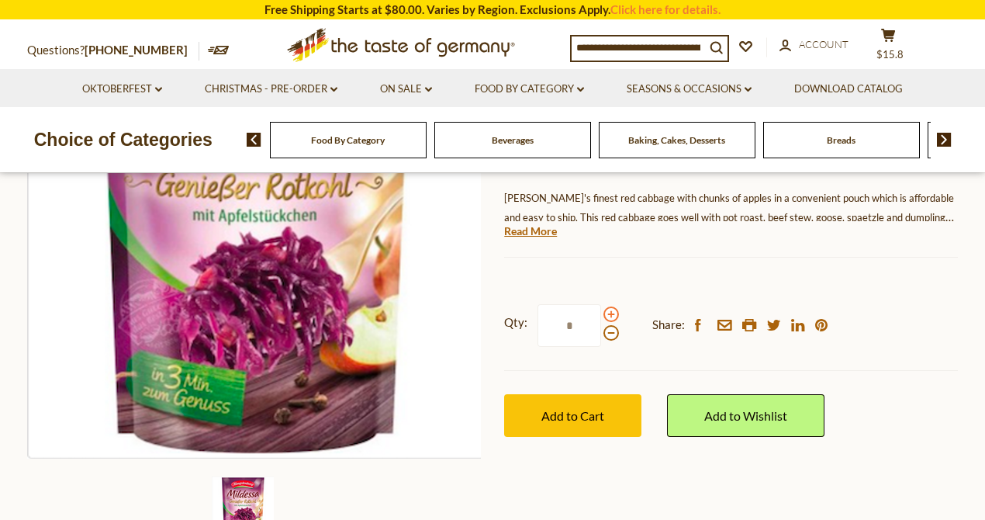
click at [610, 312] on span at bounding box center [612, 315] width 16 height 16
click at [601, 312] on input "*" at bounding box center [570, 325] width 64 height 43
type input "*"
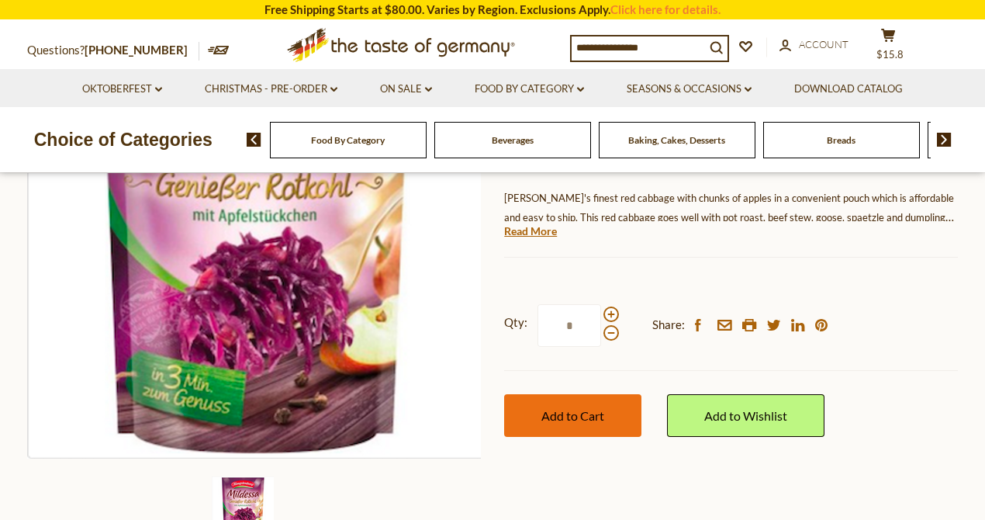
click at [577, 408] on span "Add to Cart" at bounding box center [573, 415] width 63 height 15
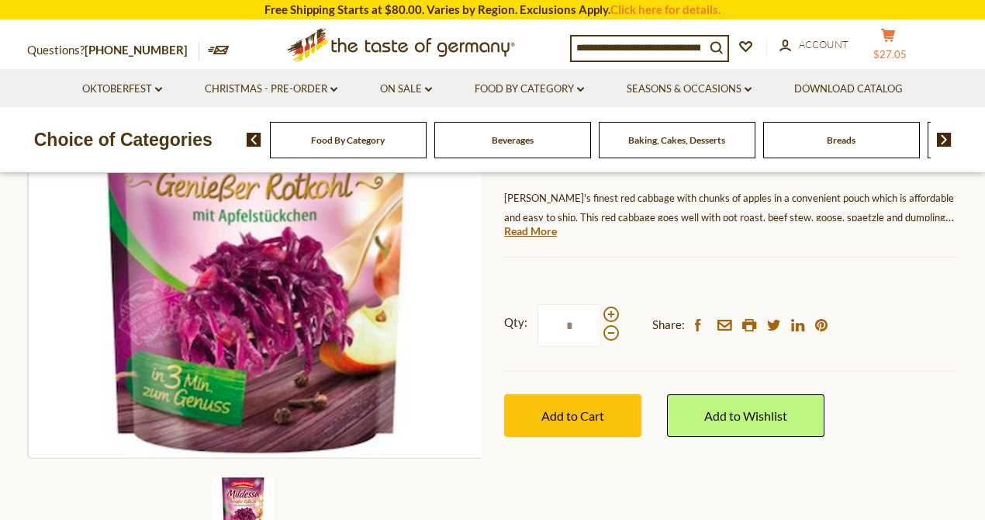
click at [896, 36] on icon "cart" at bounding box center [888, 35] width 15 height 13
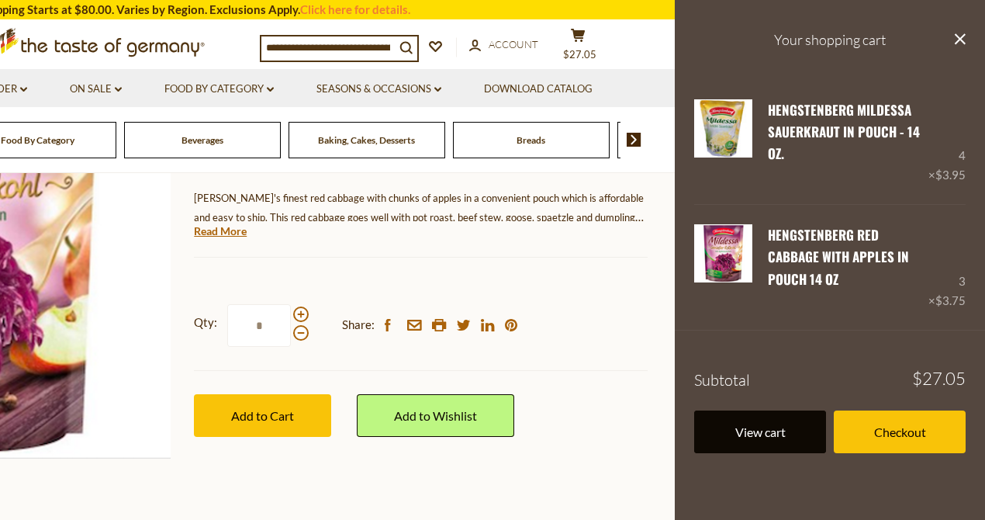
click at [754, 410] on link "View cart" at bounding box center [760, 431] width 132 height 43
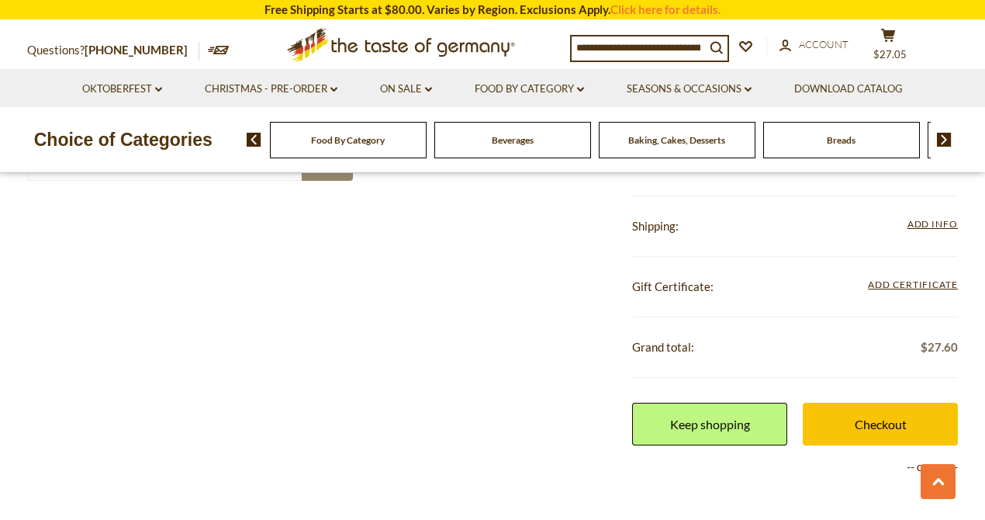
scroll to position [621, 0]
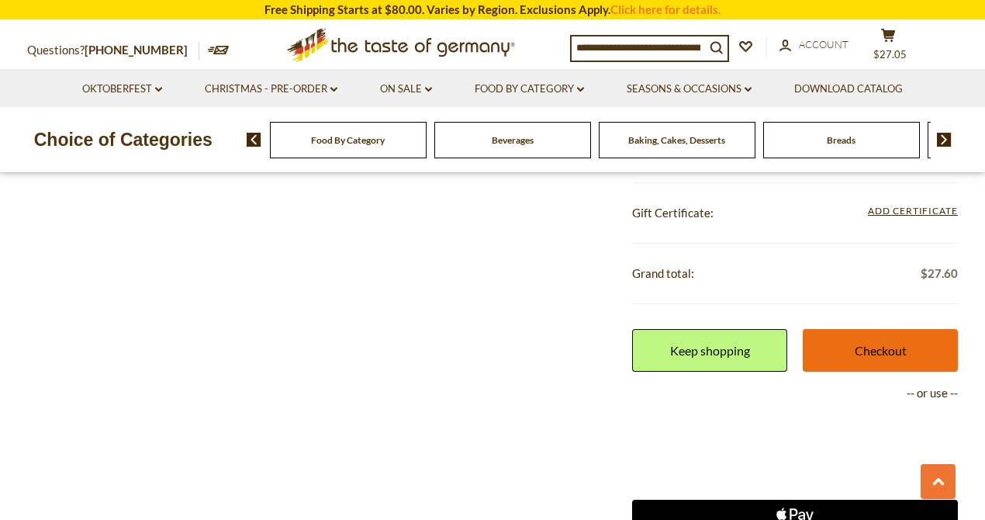
click at [868, 345] on link "Checkout" at bounding box center [880, 350] width 155 height 43
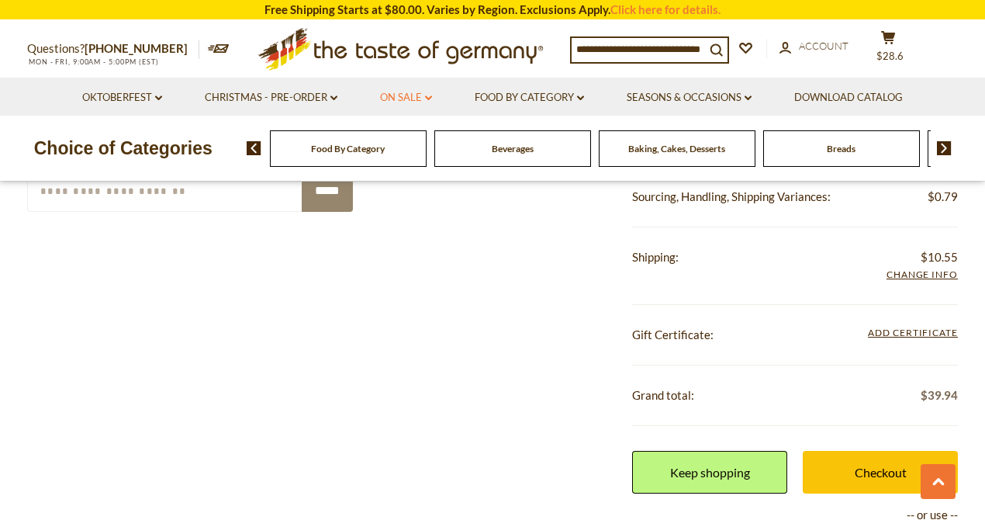
click at [404, 95] on link "On Sale dropdown_arrow" at bounding box center [406, 97] width 52 height 17
click at [408, 138] on link "All On Sale" at bounding box center [400, 138] width 56 height 14
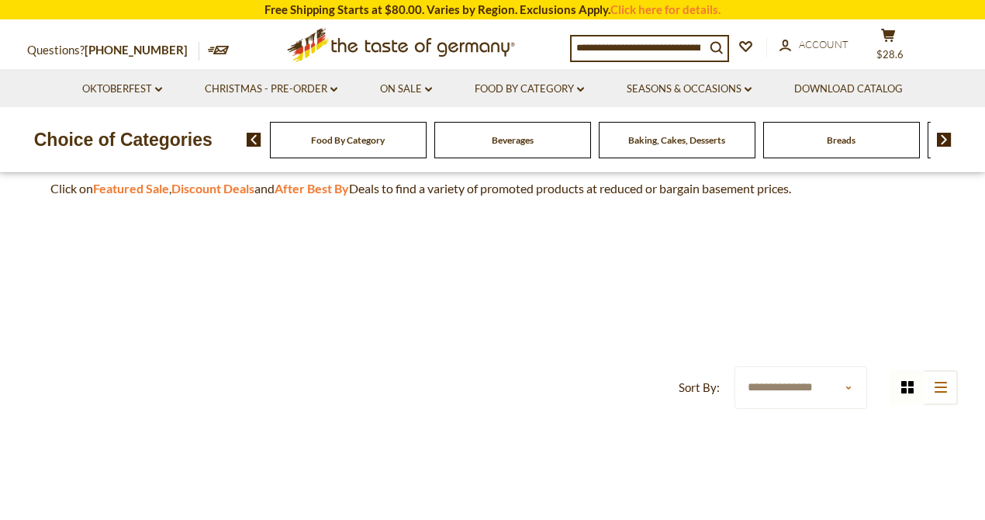
scroll to position [206, 0]
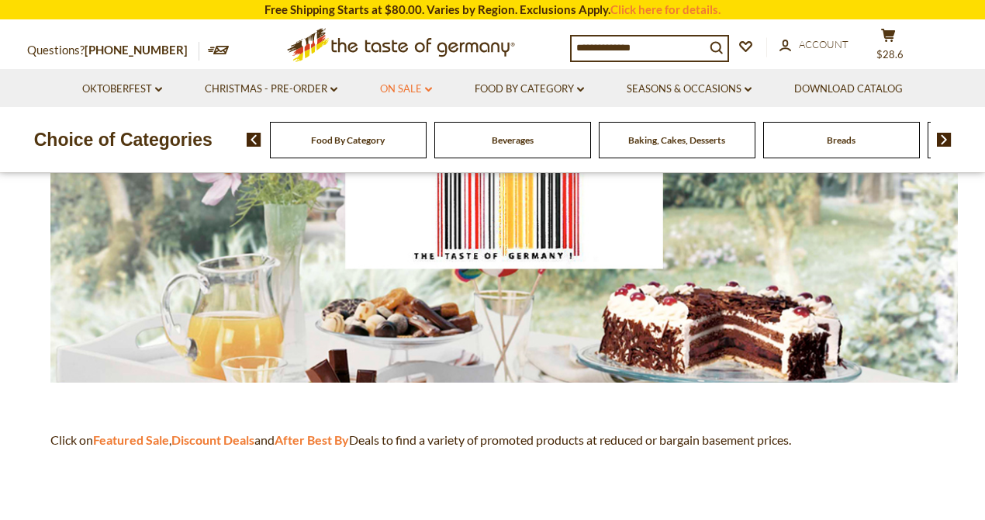
click at [416, 88] on link "On Sale dropdown_arrow" at bounding box center [406, 89] width 52 height 17
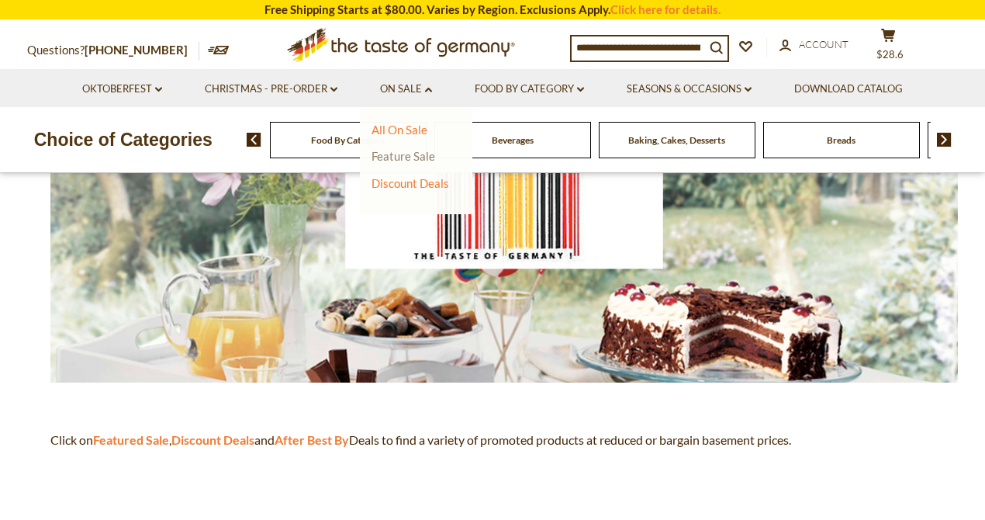
click at [409, 158] on link "Feature Sale" at bounding box center [404, 156] width 64 height 14
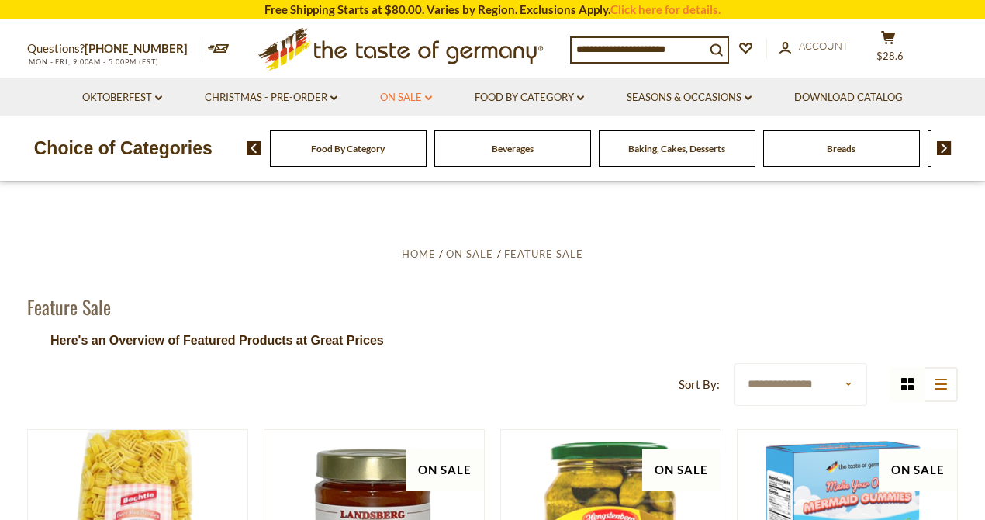
click at [417, 95] on link "On Sale dropdown_arrow" at bounding box center [406, 97] width 52 height 17
click at [421, 193] on link "Discount Deals" at bounding box center [411, 192] width 78 height 22
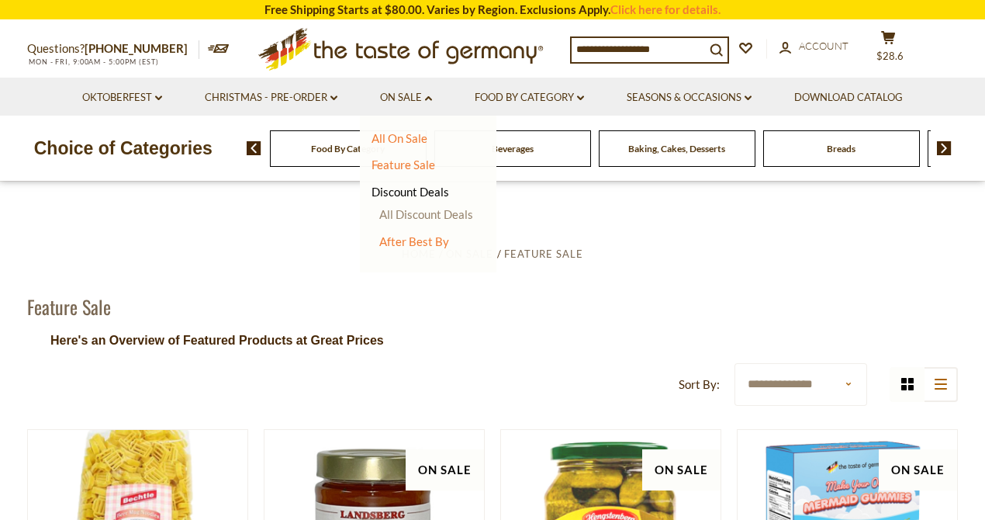
click at [414, 210] on link "All Discount Deals" at bounding box center [426, 214] width 94 height 14
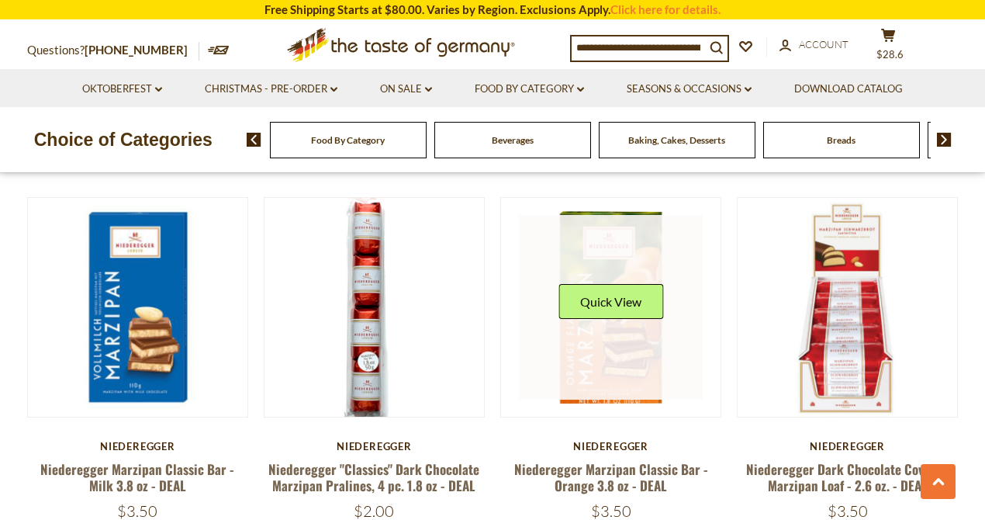
scroll to position [1810, 0]
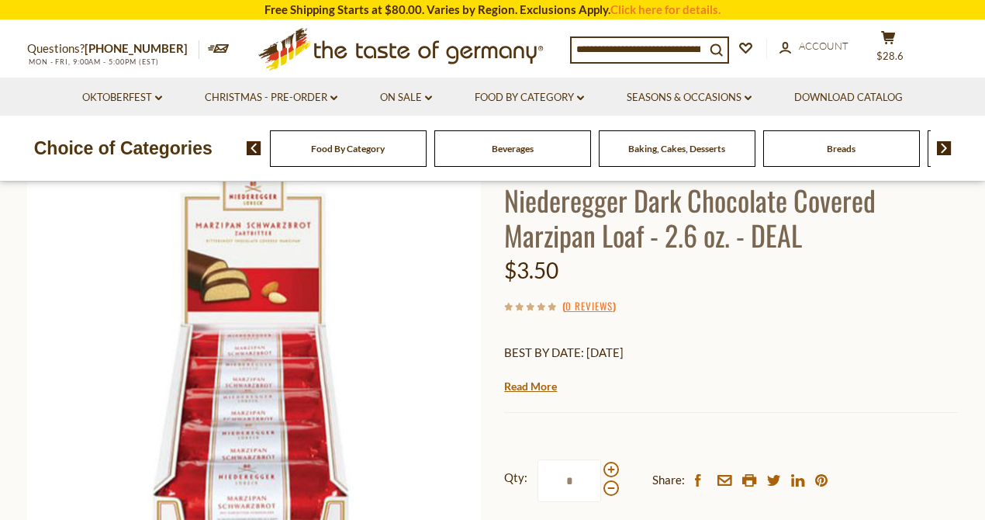
scroll to position [155, 0]
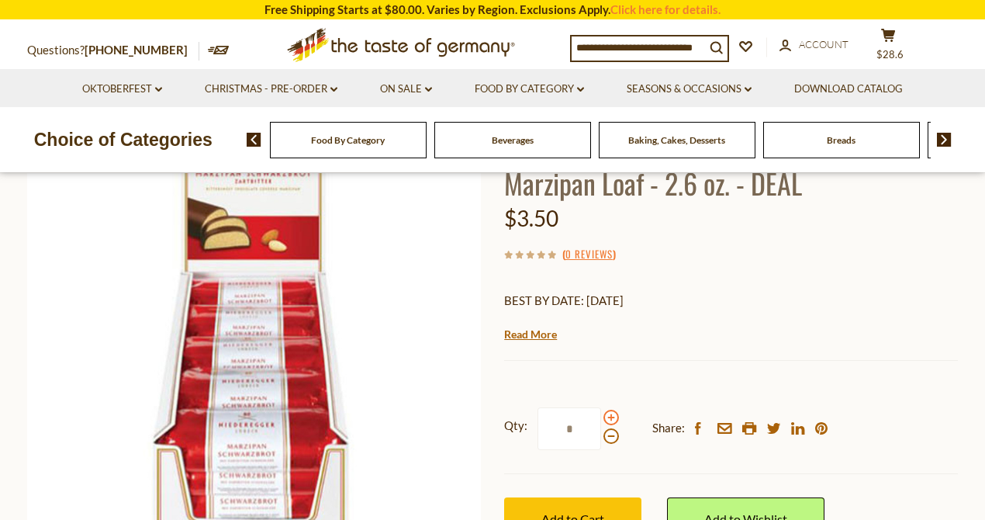
click at [612, 418] on span at bounding box center [612, 418] width 16 height 16
click at [601, 418] on input "*" at bounding box center [570, 428] width 64 height 43
click at [612, 418] on span at bounding box center [612, 418] width 16 height 16
click at [601, 418] on input "*" at bounding box center [570, 428] width 64 height 43
click at [612, 418] on span at bounding box center [612, 418] width 16 height 16
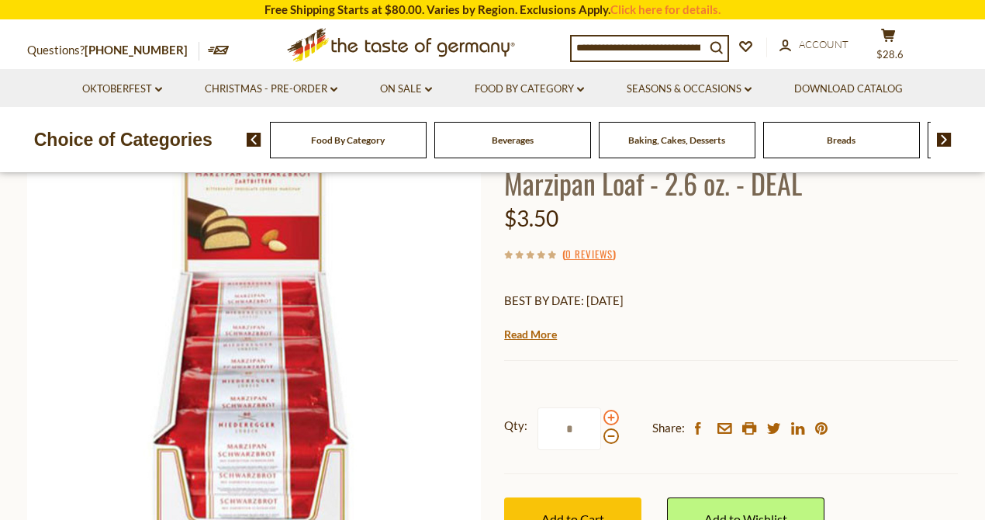
click at [601, 418] on input "*" at bounding box center [570, 428] width 64 height 43
click at [612, 418] on span at bounding box center [612, 418] width 16 height 16
click at [601, 418] on input "*" at bounding box center [570, 428] width 64 height 43
click at [610, 432] on span at bounding box center [612, 436] width 16 height 16
click at [601, 432] on input "*" at bounding box center [570, 428] width 64 height 43
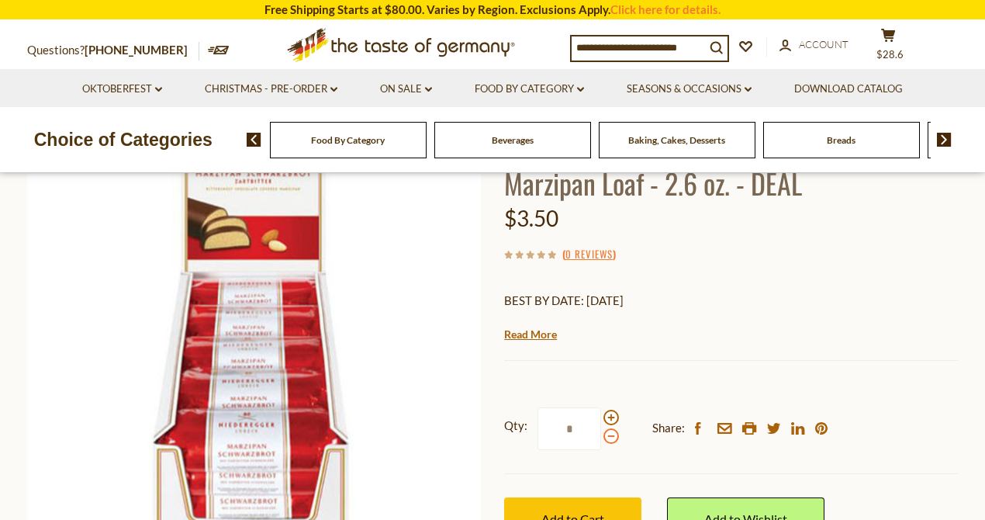
click at [610, 432] on span at bounding box center [612, 436] width 16 height 16
click at [601, 432] on input "*" at bounding box center [570, 428] width 64 height 43
click at [608, 416] on span at bounding box center [612, 418] width 16 height 16
click at [601, 416] on input "*" at bounding box center [570, 428] width 64 height 43
click at [607, 438] on span at bounding box center [612, 436] width 16 height 16
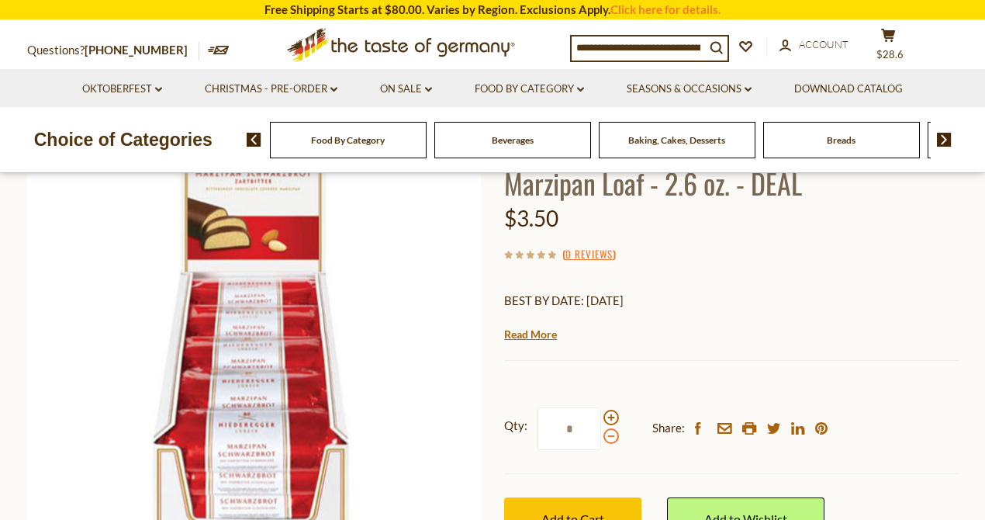
click at [601, 438] on input "*" at bounding box center [570, 428] width 64 height 43
click at [608, 416] on span at bounding box center [612, 418] width 16 height 16
click at [601, 416] on input "*" at bounding box center [570, 428] width 64 height 43
type input "*"
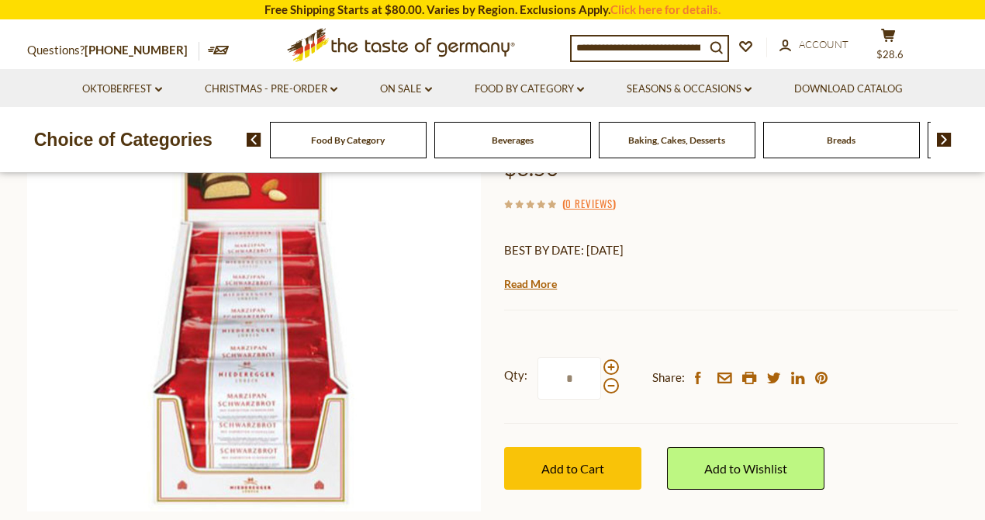
scroll to position [206, 0]
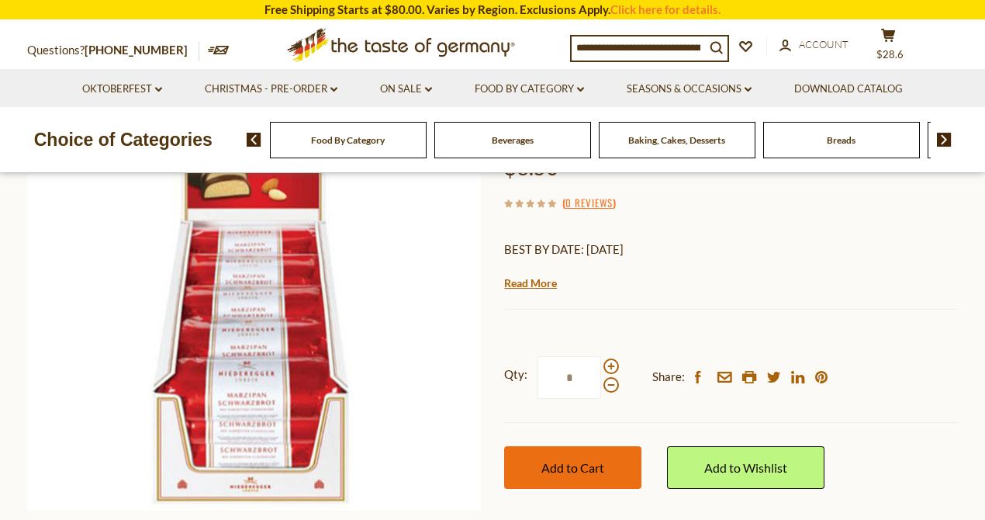
click at [587, 466] on span "Add to Cart" at bounding box center [573, 467] width 63 height 15
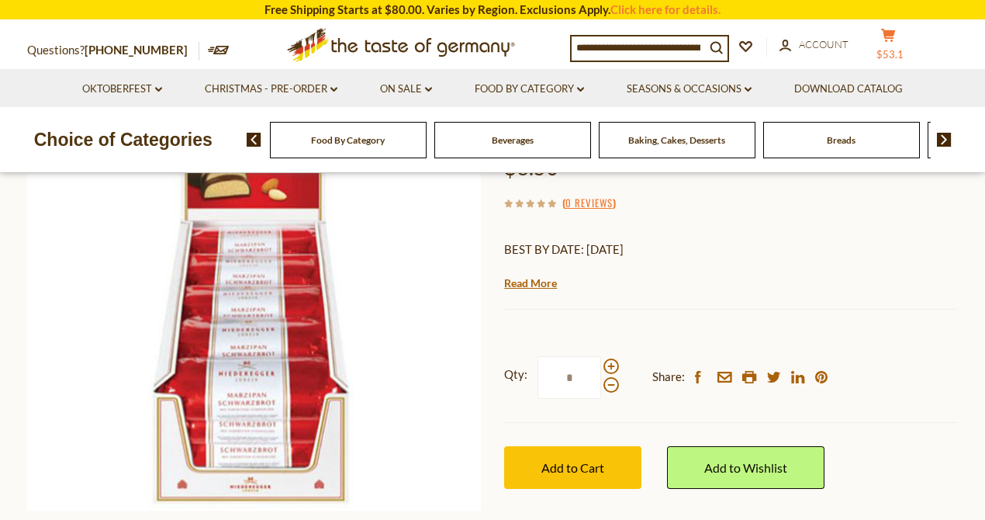
click at [899, 48] on span "$53.1" at bounding box center [890, 54] width 27 height 12
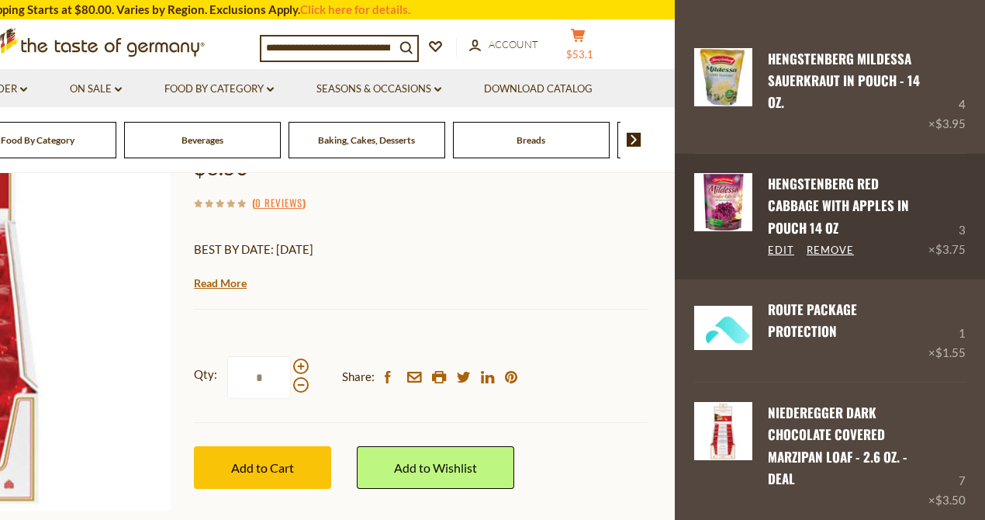
scroll to position [103, 0]
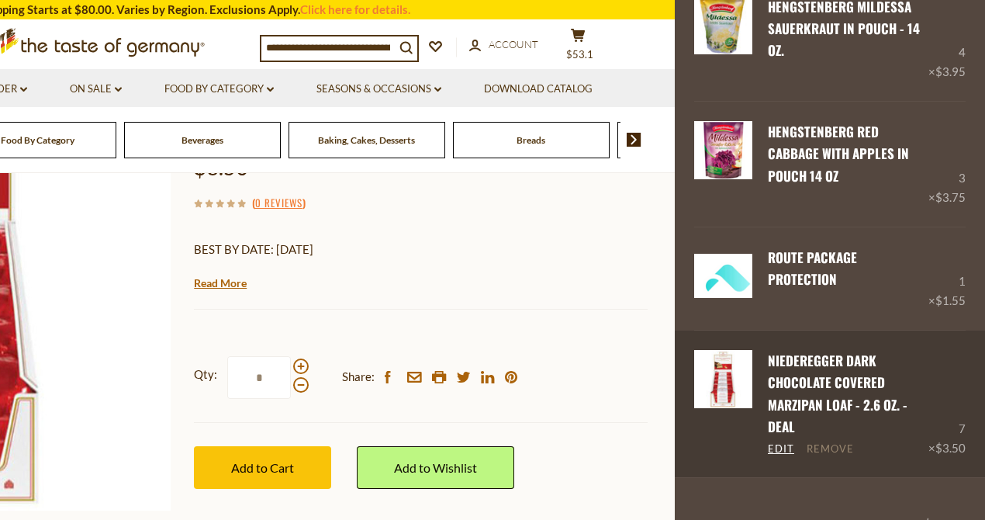
click at [836, 450] on link "Remove" at bounding box center [830, 449] width 47 height 14
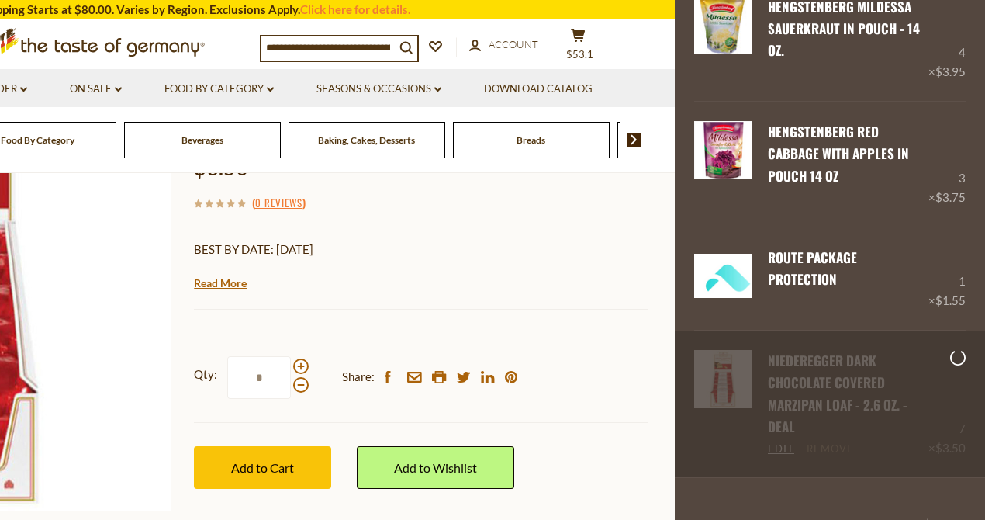
scroll to position [55, 0]
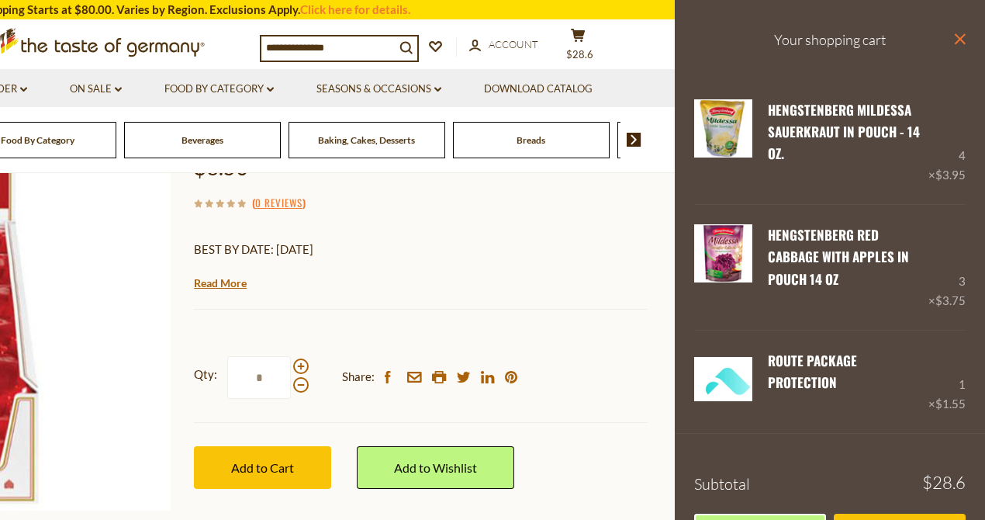
click at [954, 33] on icon "close" at bounding box center [960, 39] width 12 height 12
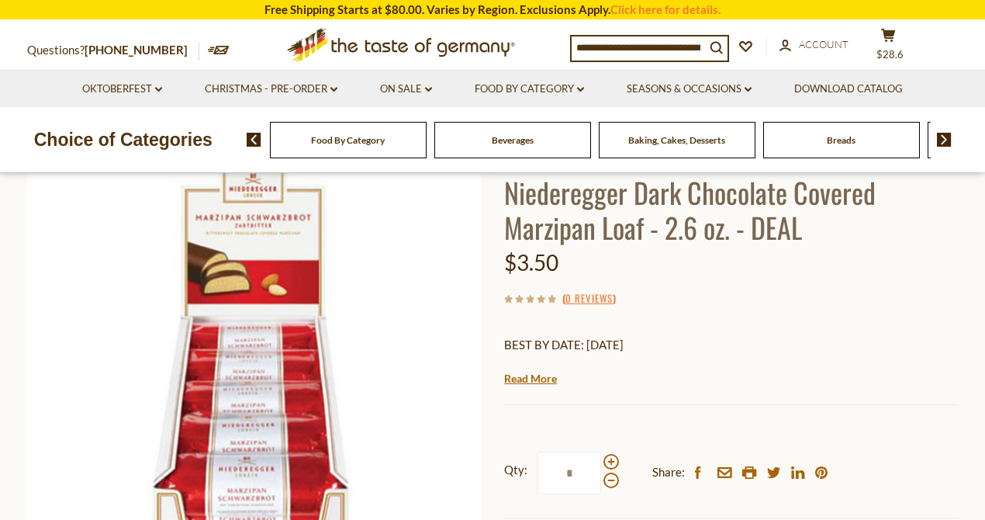
scroll to position [51, 0]
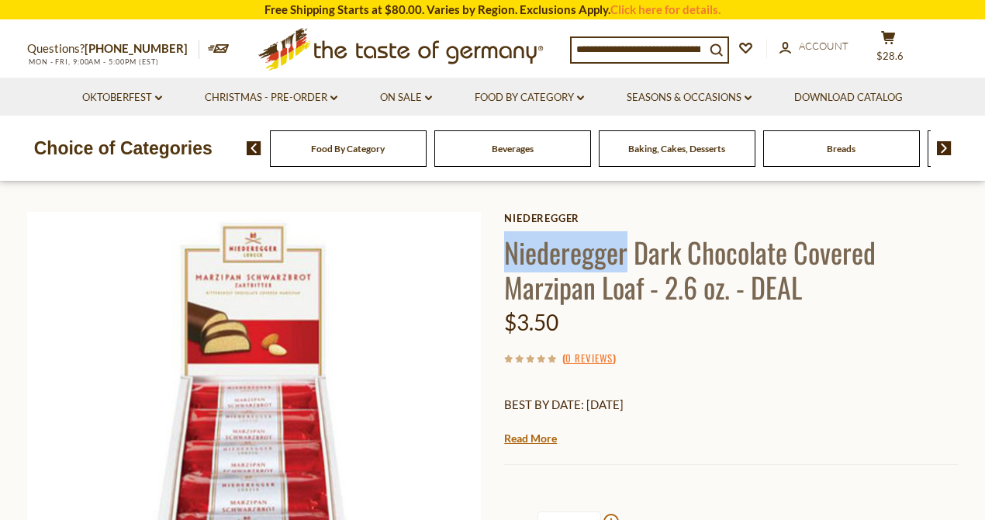
drag, startPoint x: 506, startPoint y: 248, endPoint x: 624, endPoint y: 255, distance: 118.2
click at [624, 255] on h1 "Niederegger Dark Chocolate Covered Marzipan Loaf - 2.6 oz. - DEAL" at bounding box center [731, 269] width 454 height 70
copy h1 "Niederegger"
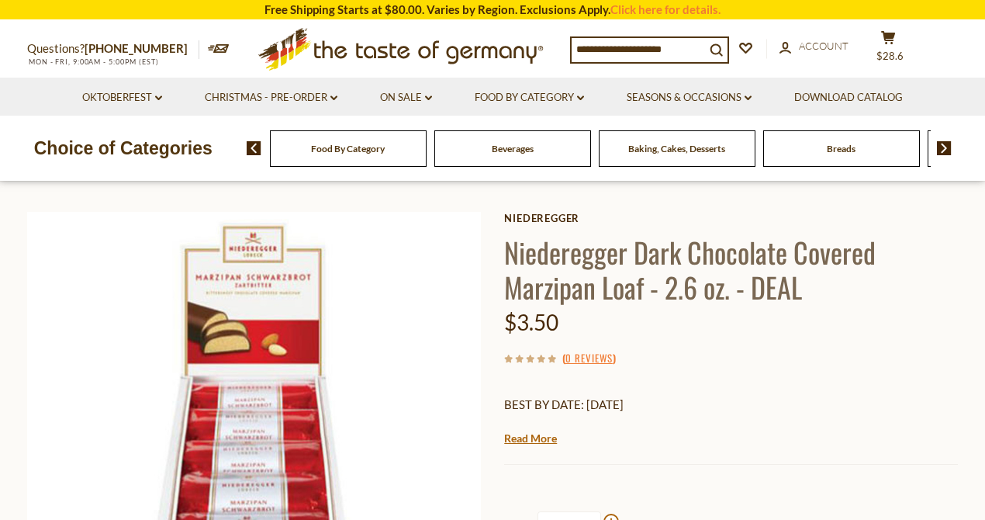
click at [614, 46] on input at bounding box center [638, 49] width 133 height 22
paste input "**********"
type input "**********"
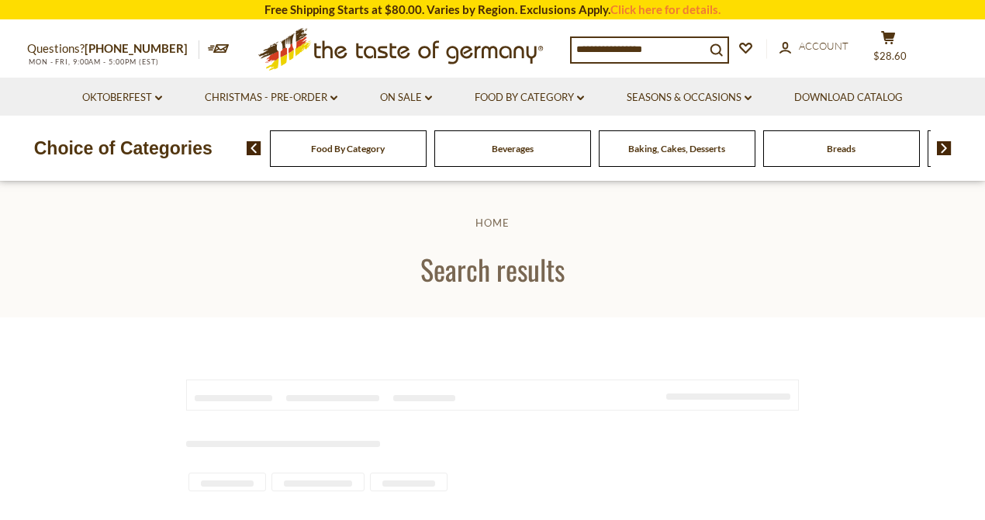
type input "**********"
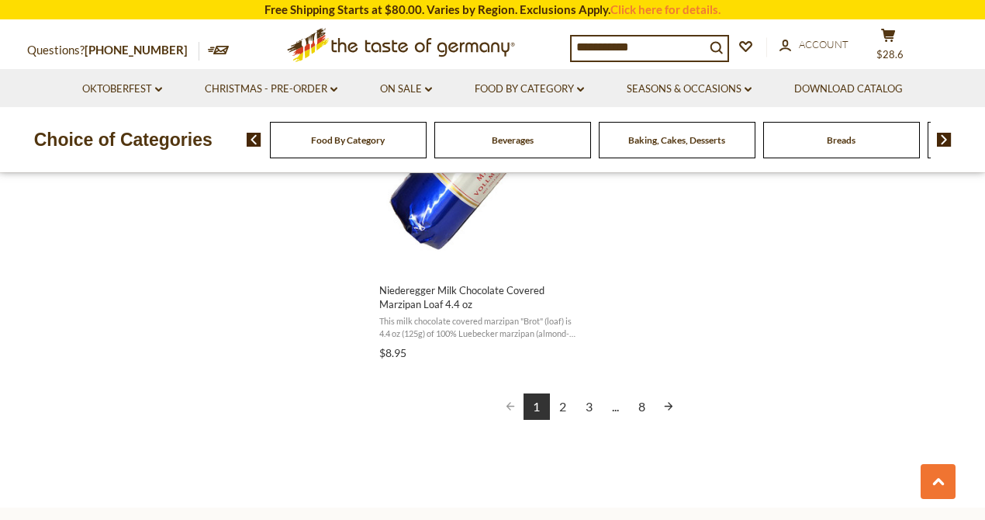
scroll to position [2845, 0]
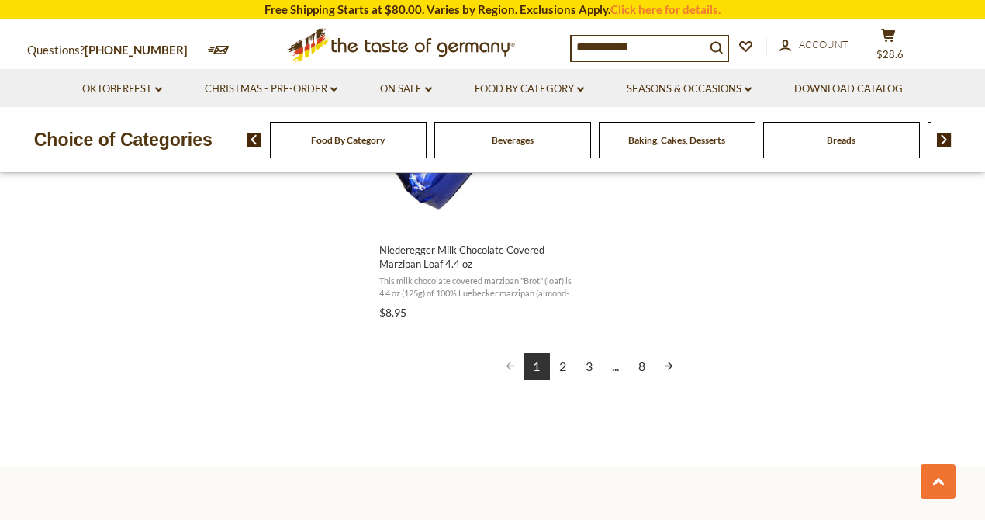
click at [567, 355] on link "2" at bounding box center [563, 366] width 26 height 26
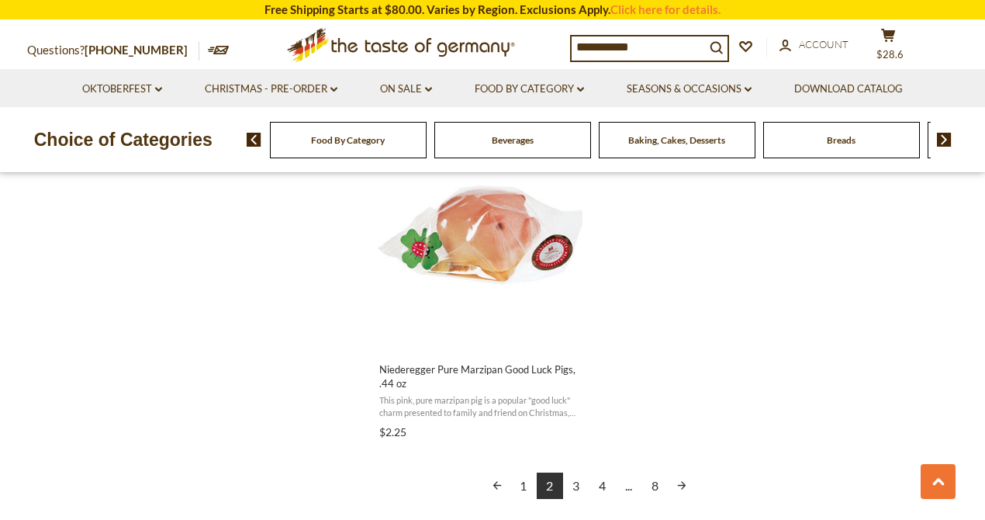
scroll to position [2741, 0]
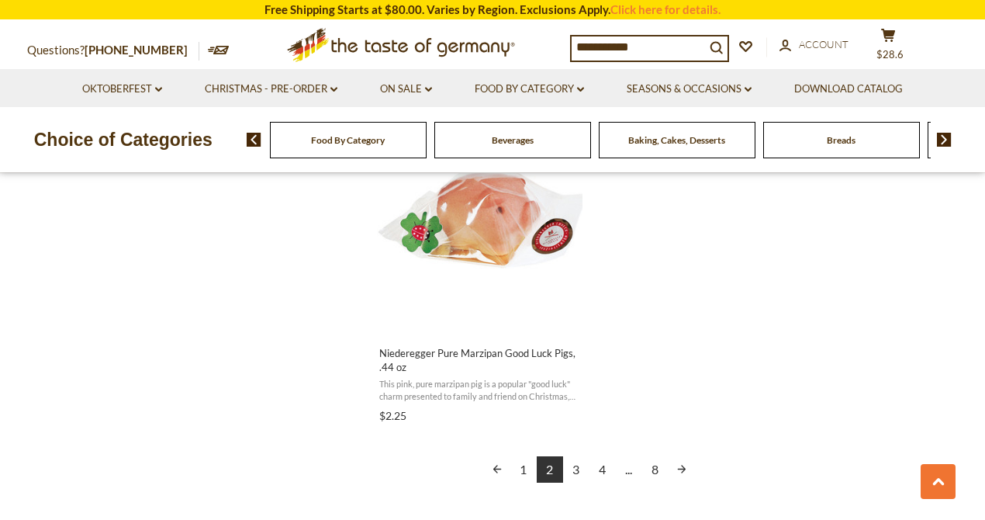
click at [579, 468] on link "3" at bounding box center [576, 469] width 26 height 26
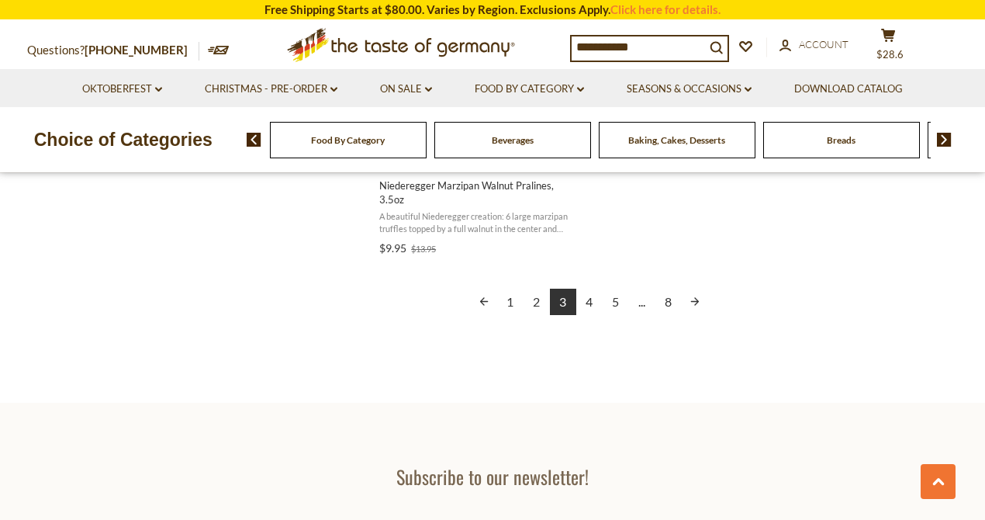
scroll to position [2949, 0]
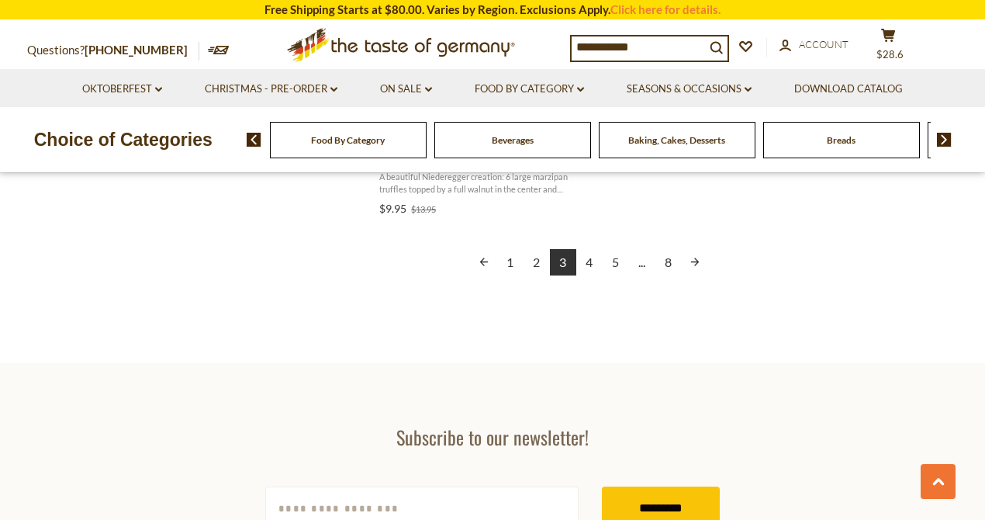
click at [595, 249] on link "4" at bounding box center [590, 262] width 26 height 26
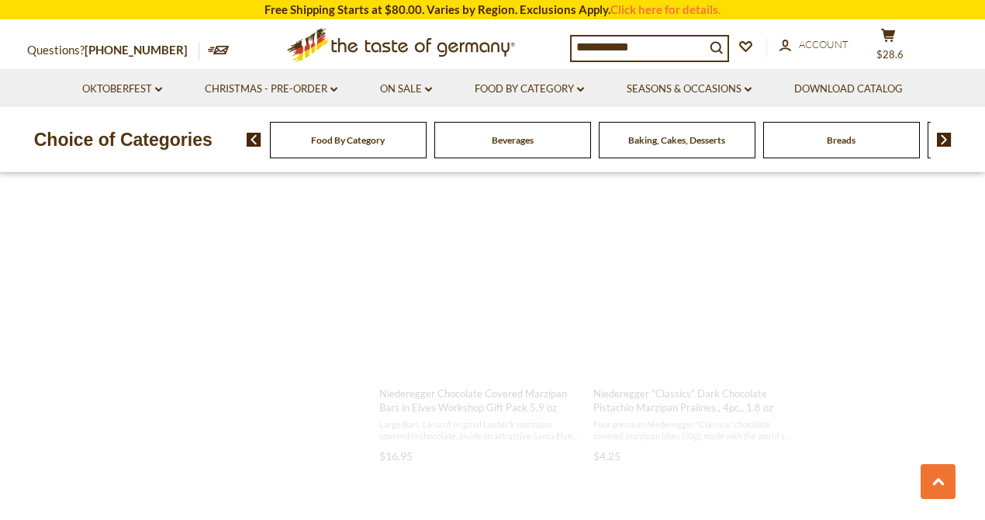
scroll to position [140, 0]
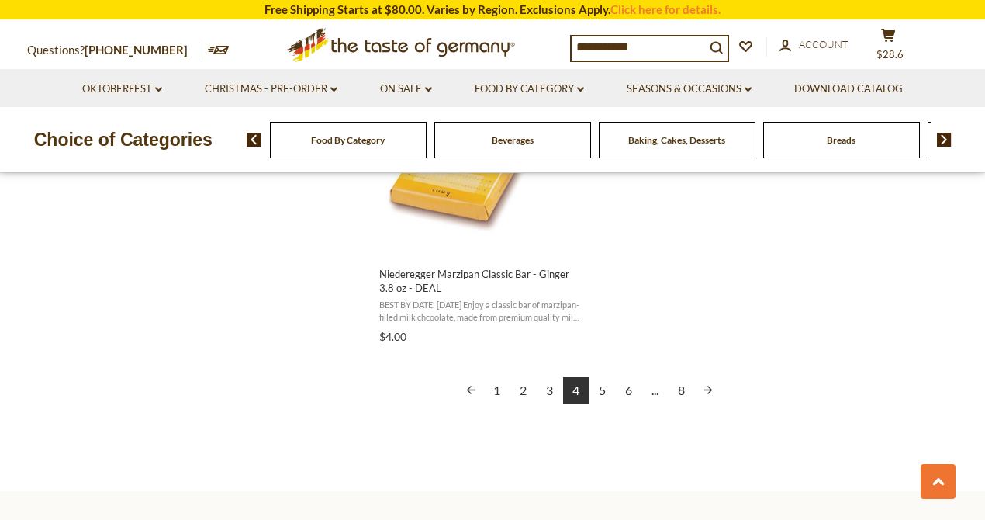
scroll to position [2845, 0]
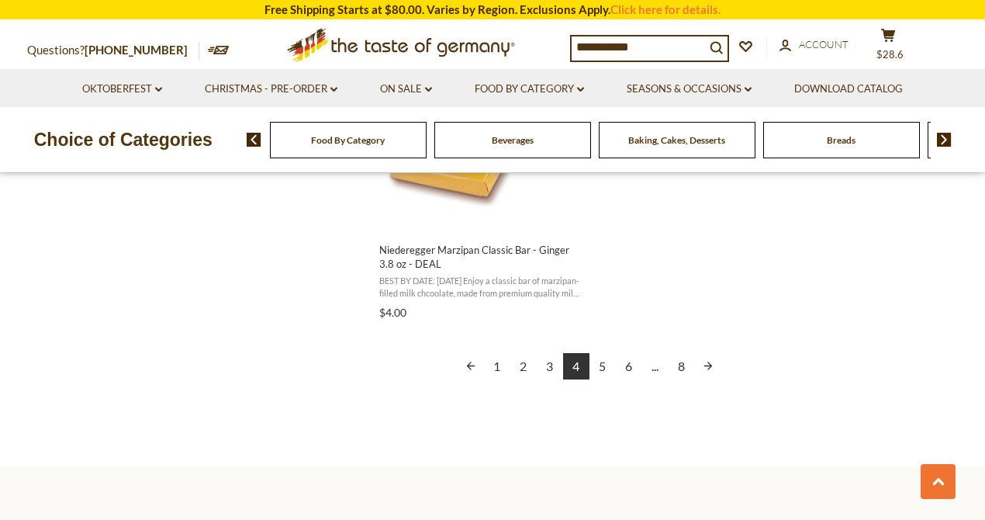
click at [604, 365] on link "5" at bounding box center [603, 366] width 26 height 26
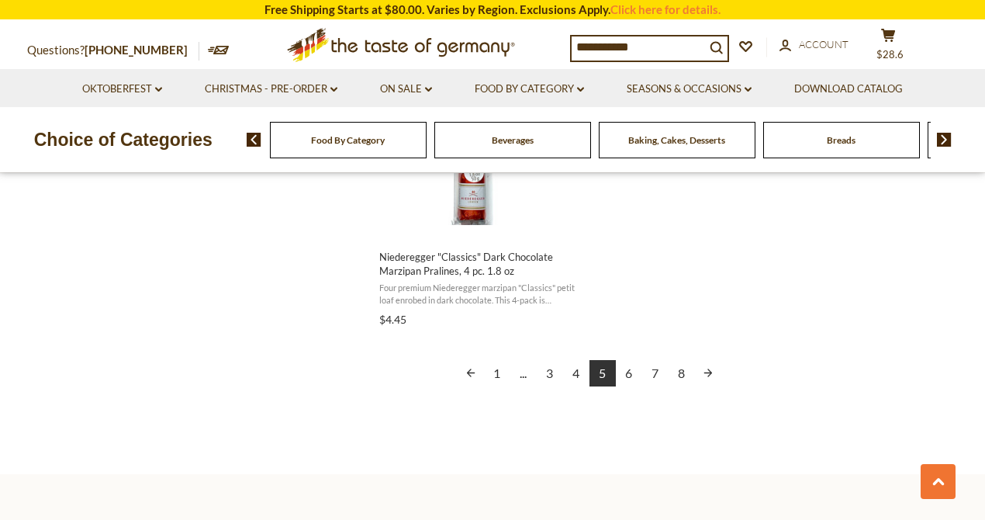
scroll to position [2845, 0]
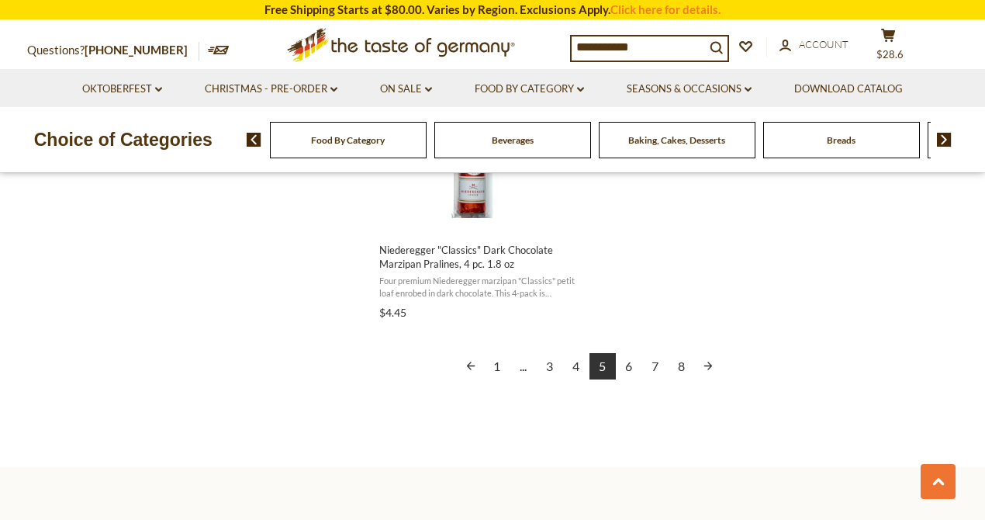
click at [628, 367] on link "6" at bounding box center [629, 366] width 26 height 26
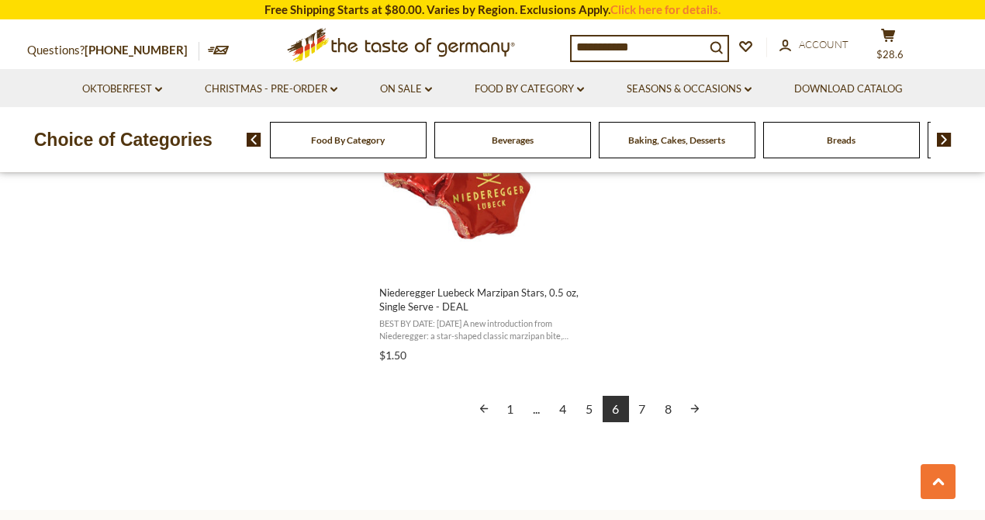
scroll to position [2845, 0]
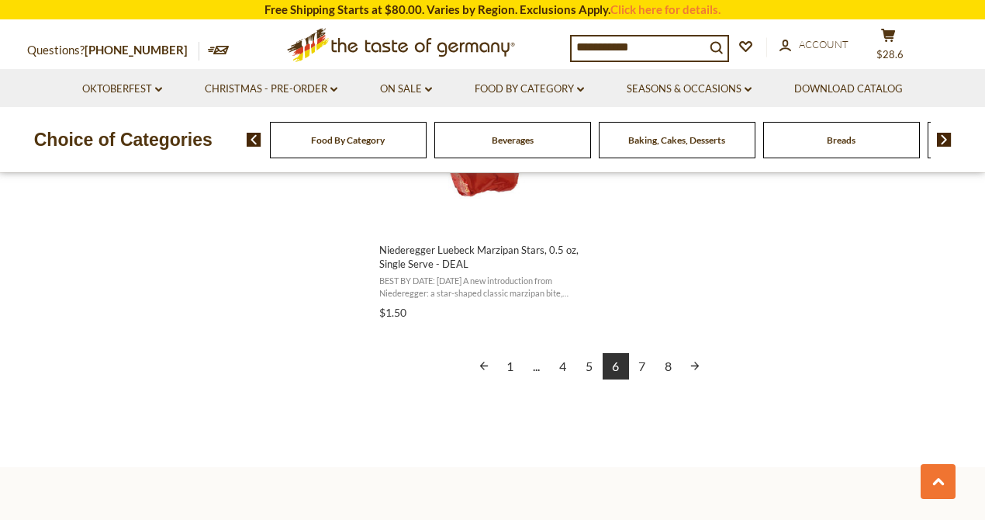
click at [641, 362] on link "7" at bounding box center [642, 366] width 26 height 26
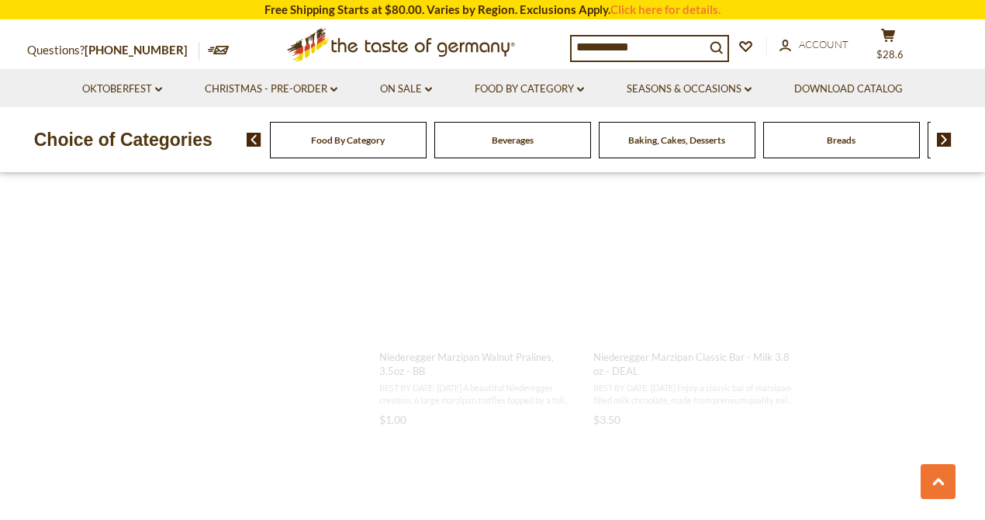
scroll to position [155, 0]
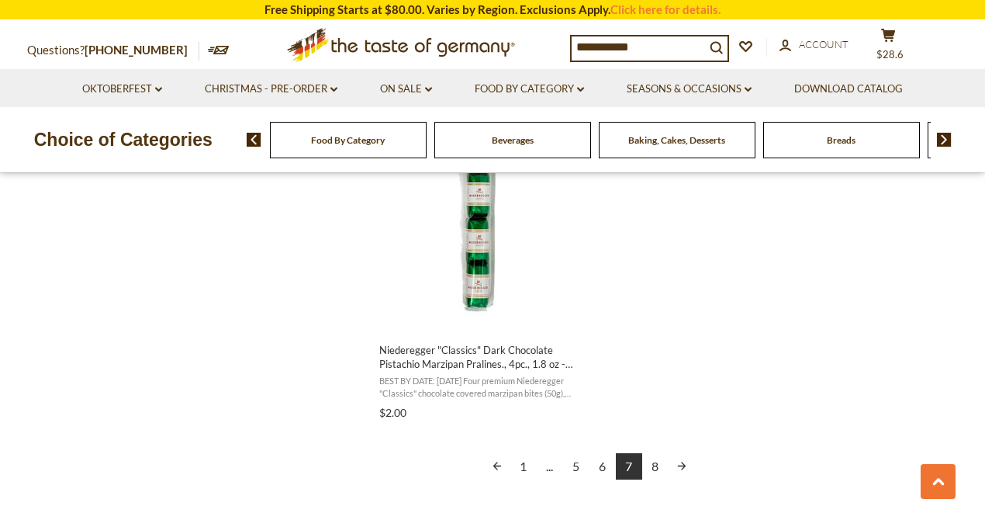
scroll to position [2793, 0]
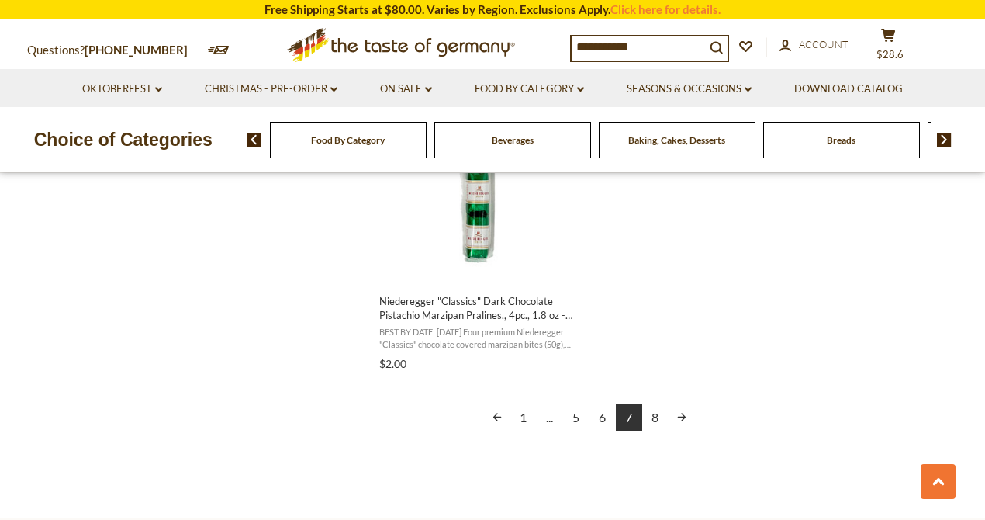
click at [655, 417] on link "8" at bounding box center [655, 417] width 26 height 26
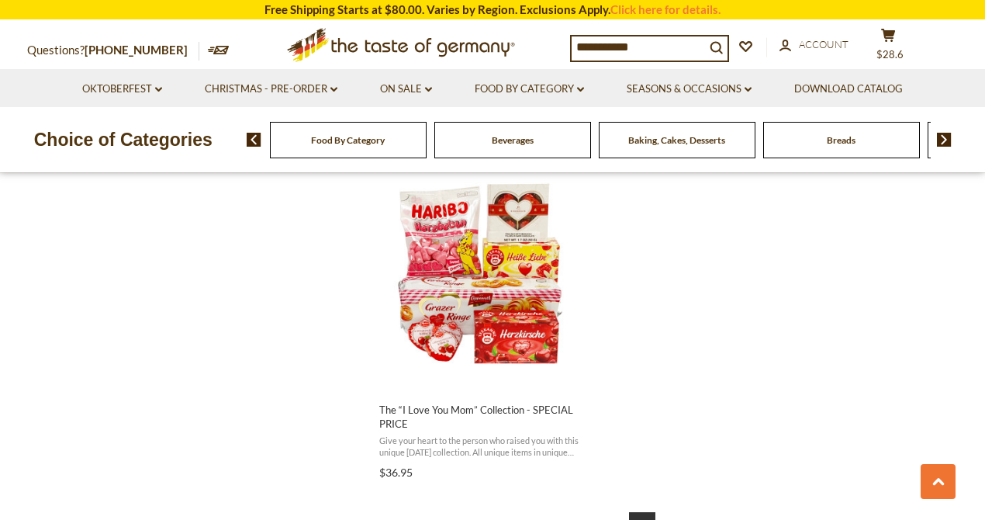
scroll to position [2689, 0]
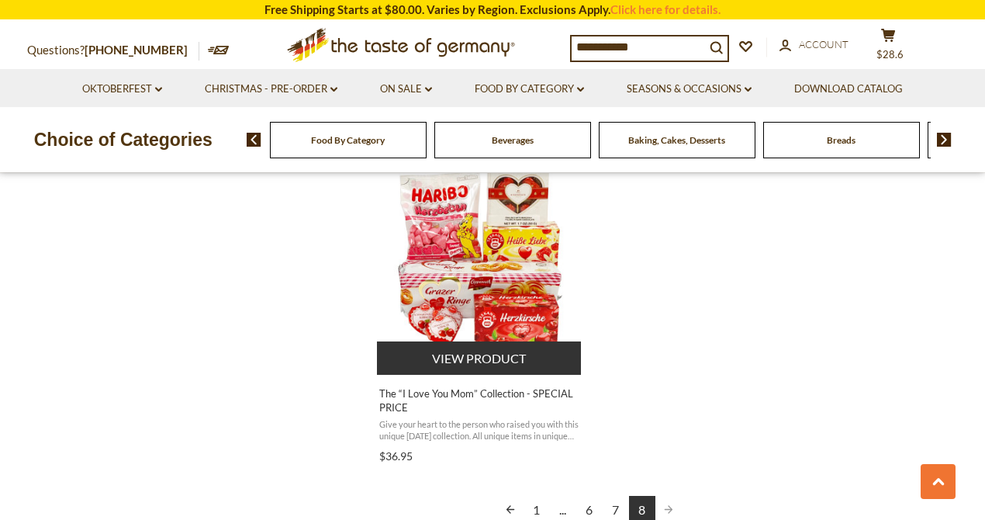
click at [474, 341] on button "View product" at bounding box center [479, 357] width 204 height 33
